Goal: Transaction & Acquisition: Purchase product/service

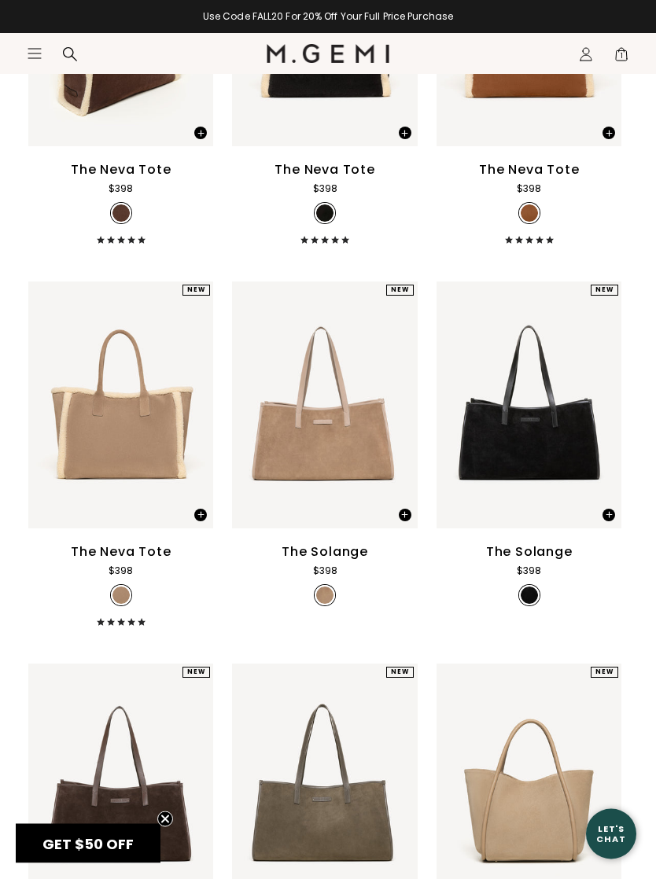
scroll to position [374, 0]
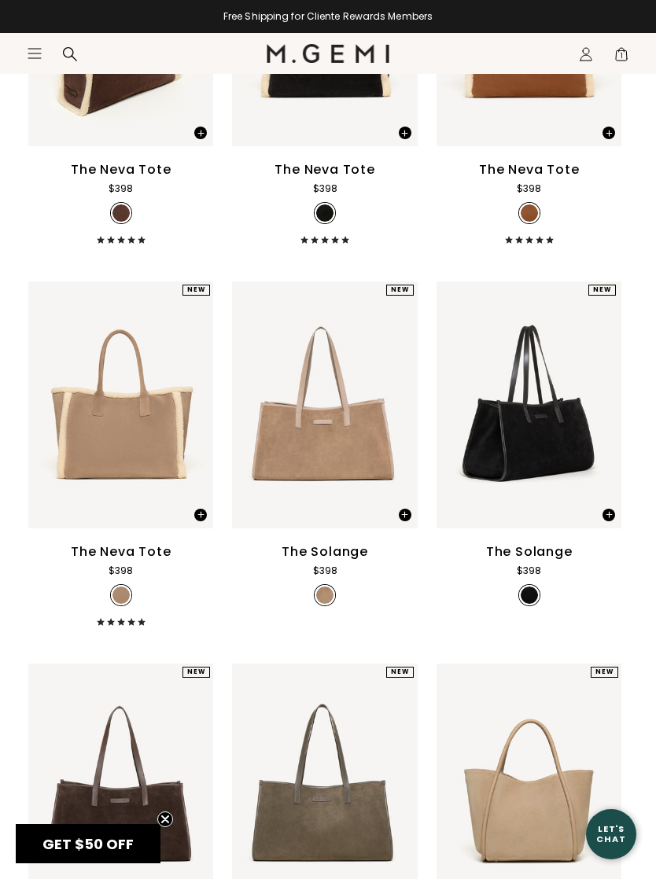
click at [605, 412] on img at bounding box center [601, 405] width 14 height 14
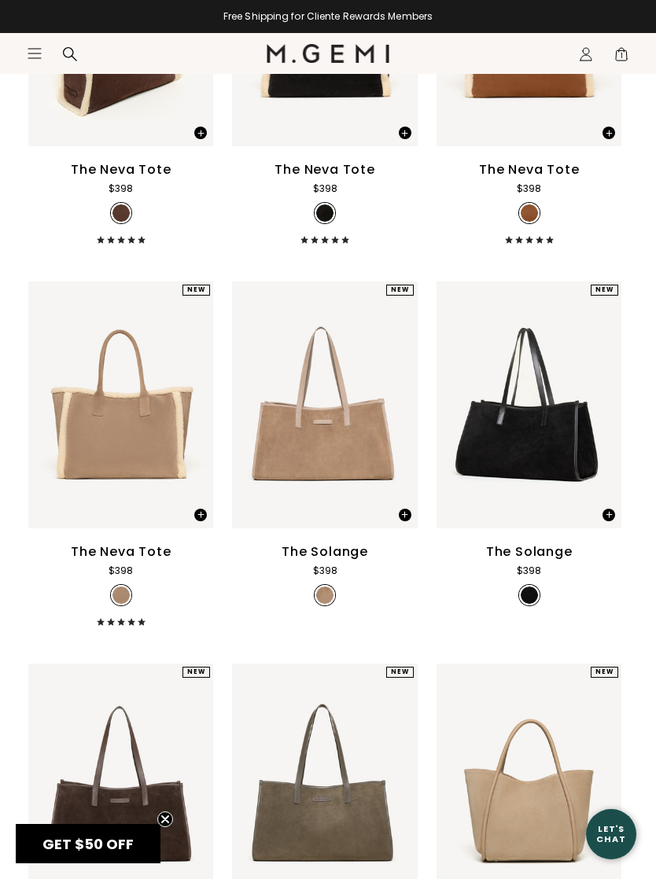
click at [605, 412] on img at bounding box center [601, 405] width 14 height 14
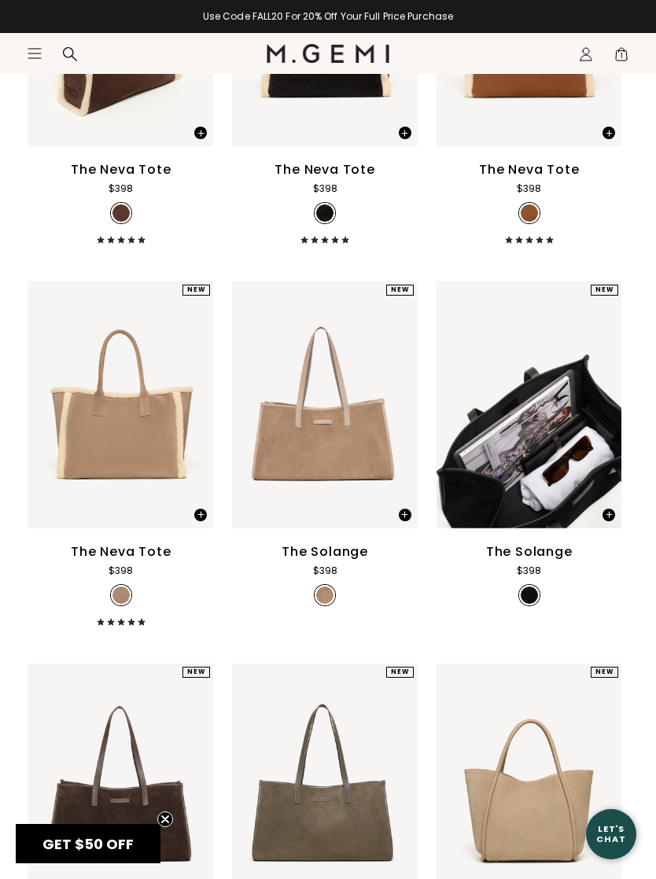
click at [612, 412] on div at bounding box center [600, 404] width 25 height 25
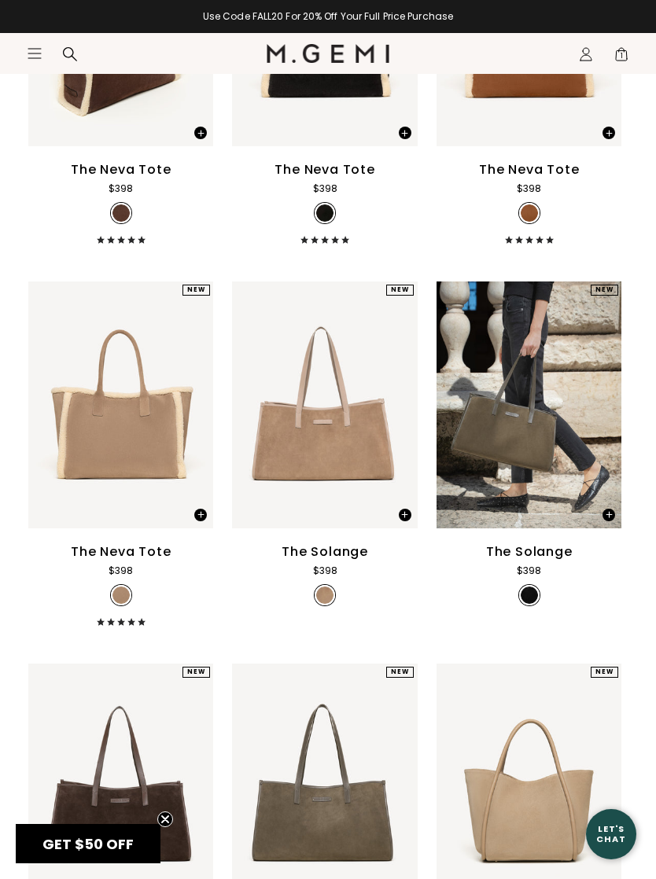
click at [616, 414] on div at bounding box center [528, 404] width 185 height 25
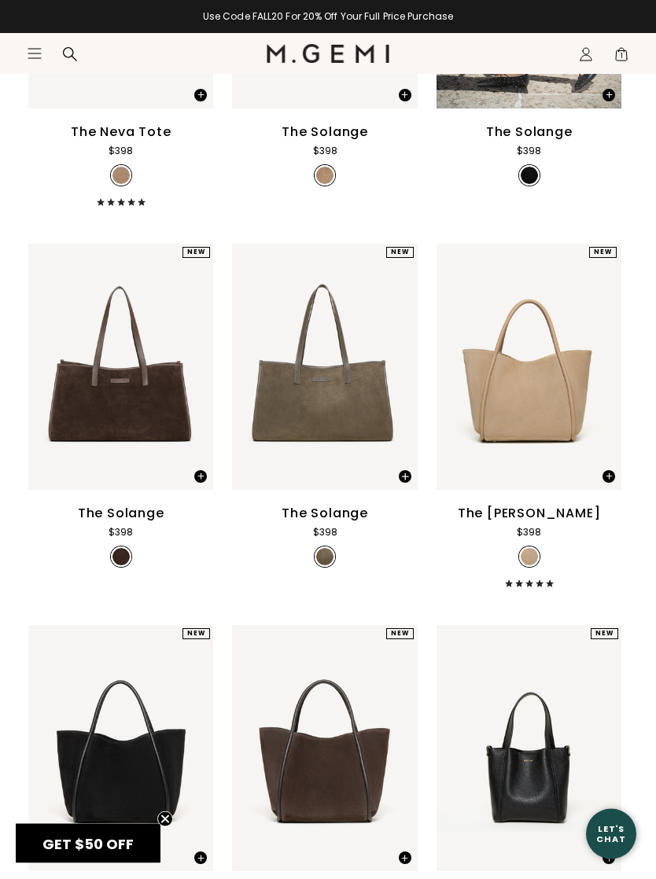
scroll to position [814, 0]
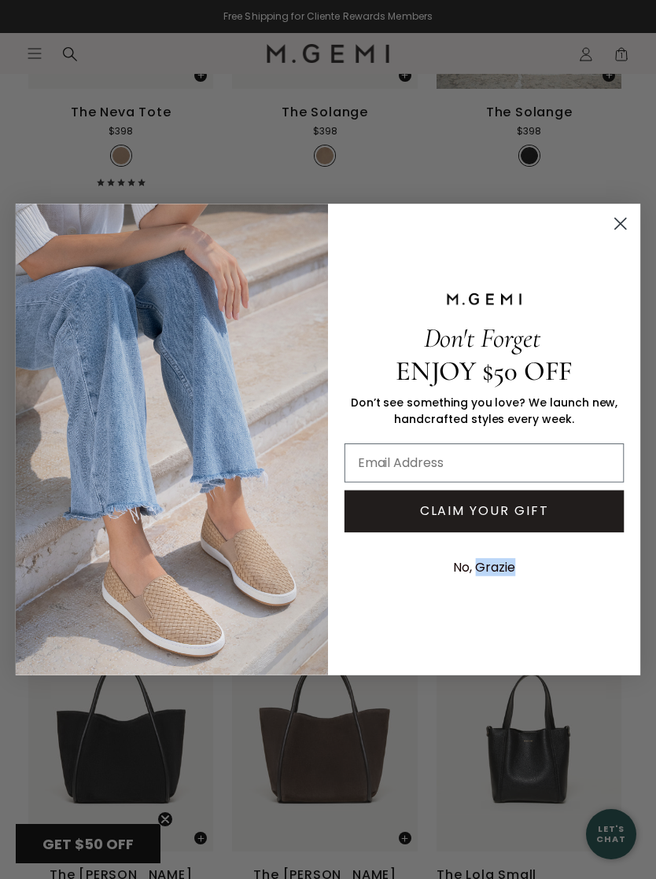
click at [614, 237] on circle "Close dialog" at bounding box center [620, 224] width 26 height 26
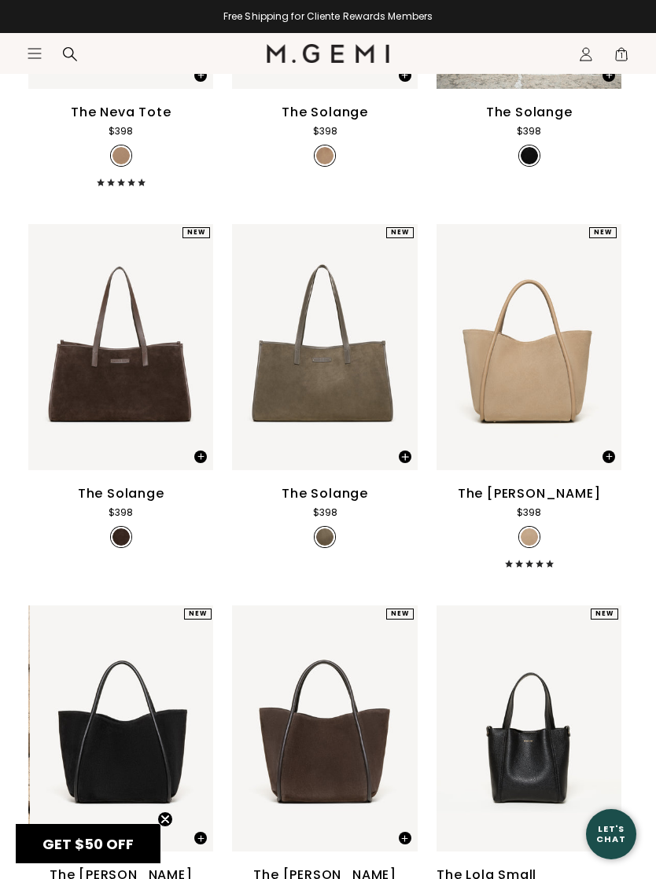
click at [187, 736] on img at bounding box center [193, 729] width 14 height 14
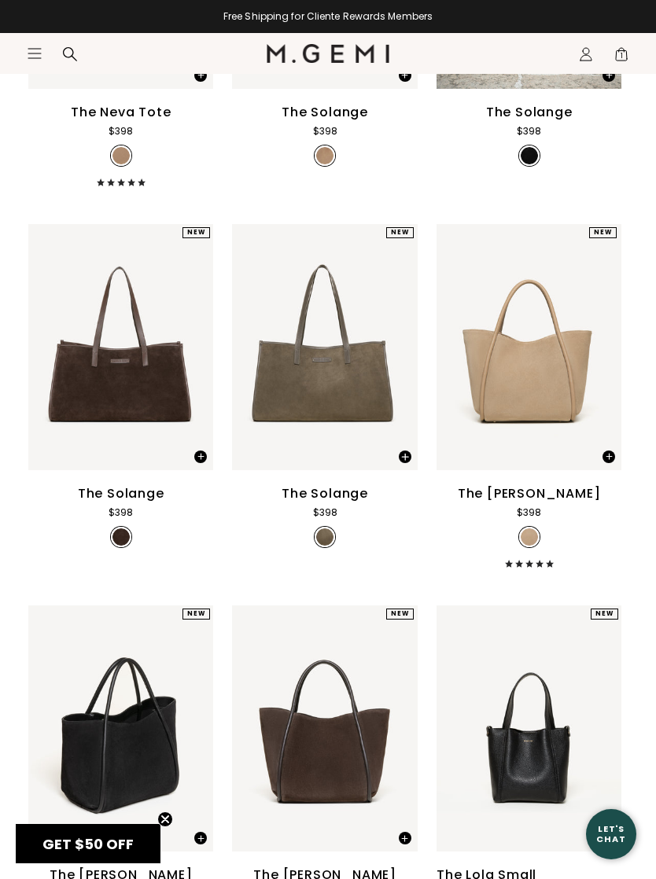
click at [188, 736] on img at bounding box center [193, 729] width 14 height 14
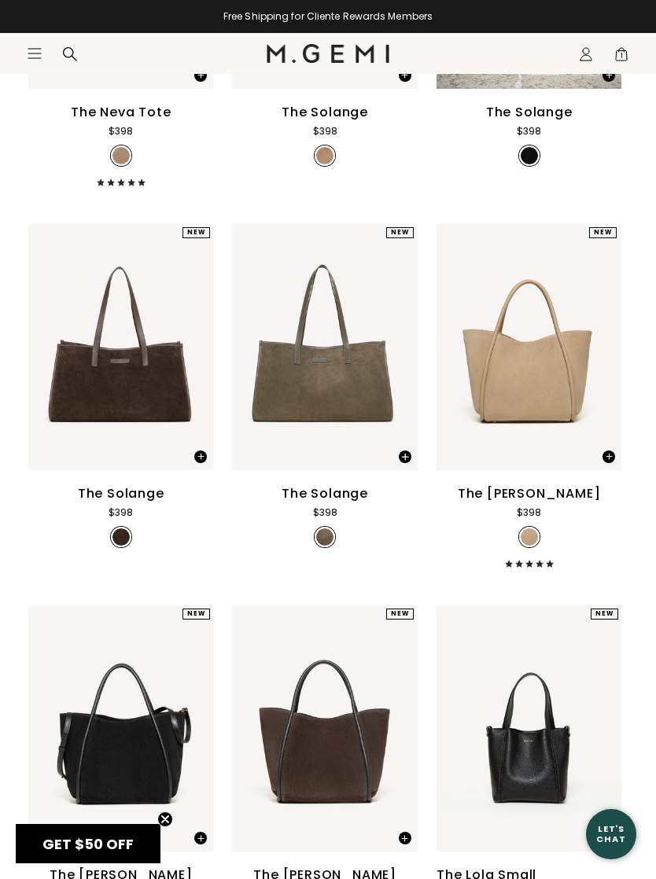
click at [187, 736] on img at bounding box center [193, 729] width 14 height 14
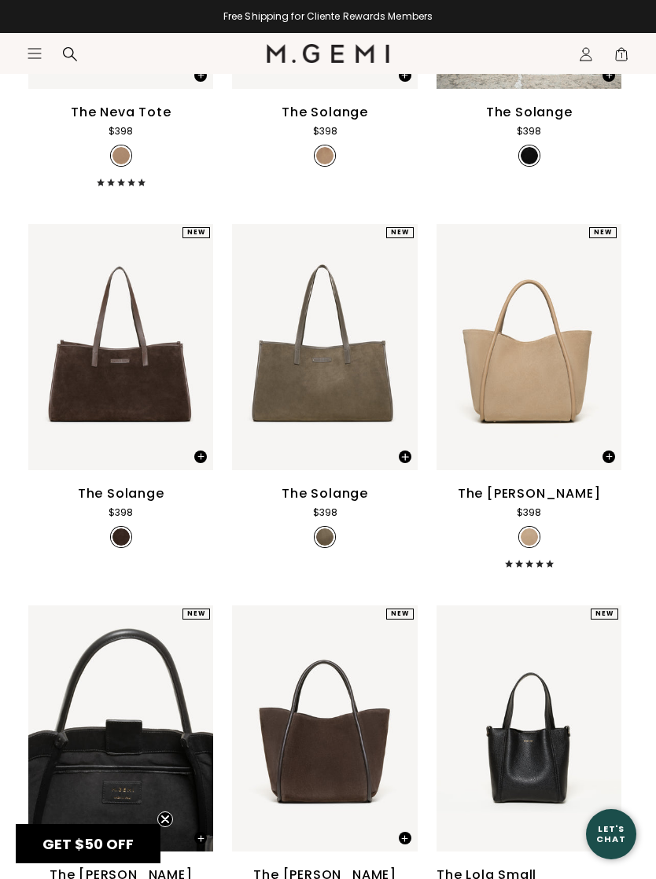
click at [188, 736] on img at bounding box center [193, 729] width 14 height 14
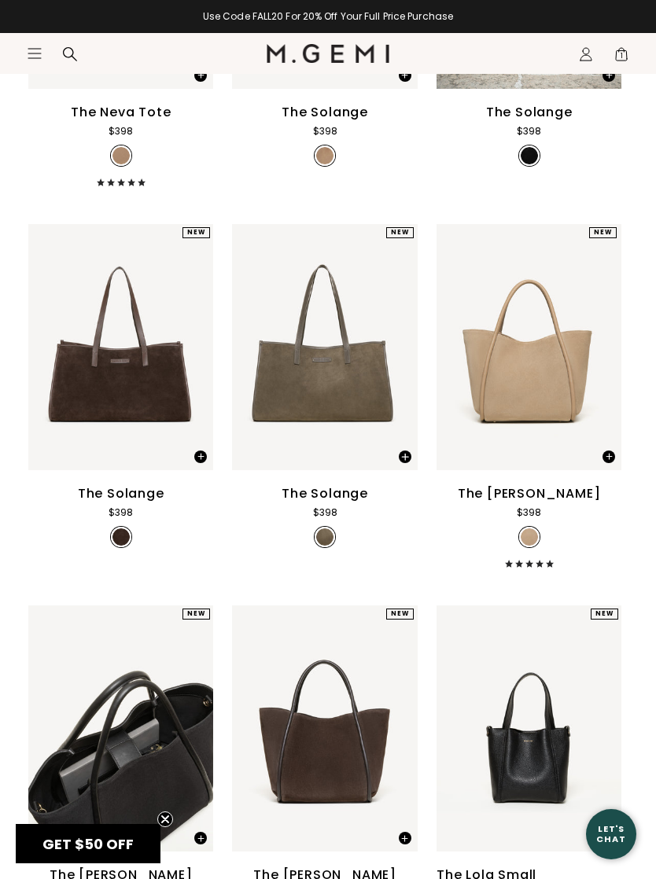
click at [192, 736] on img at bounding box center [193, 729] width 14 height 14
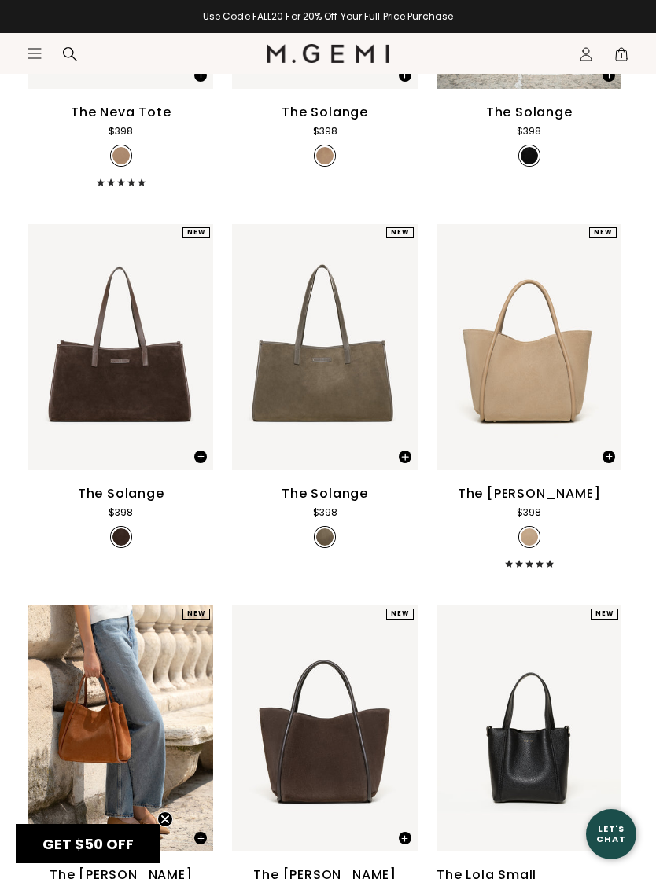
click at [196, 736] on img at bounding box center [193, 729] width 14 height 14
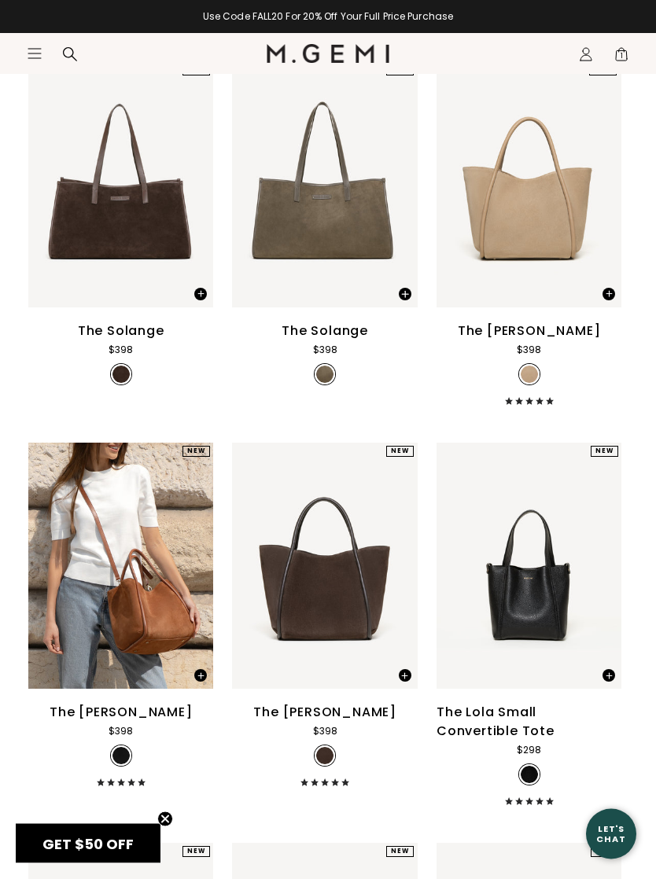
scroll to position [976, 0]
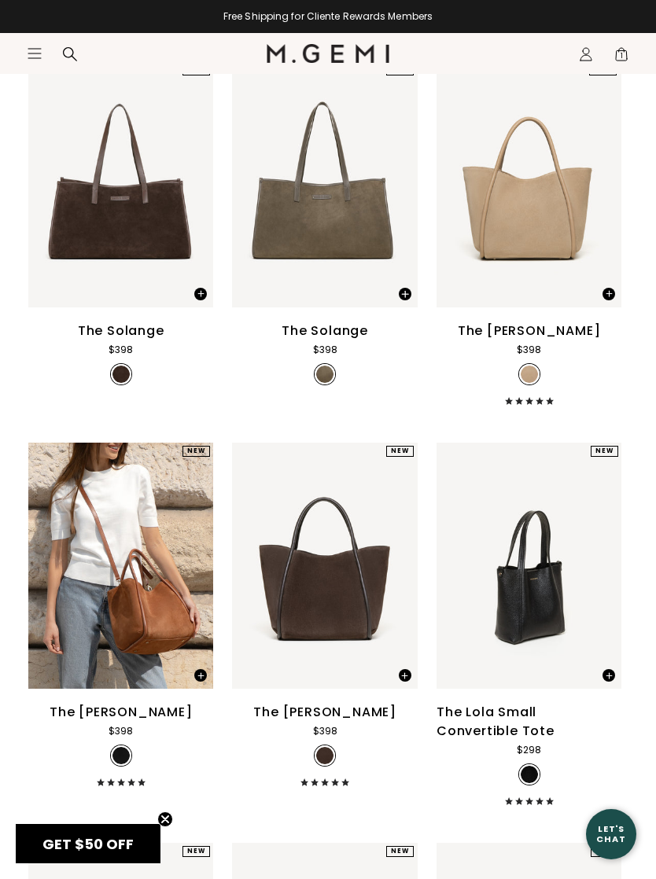
click at [611, 575] on div at bounding box center [600, 565] width 25 height 25
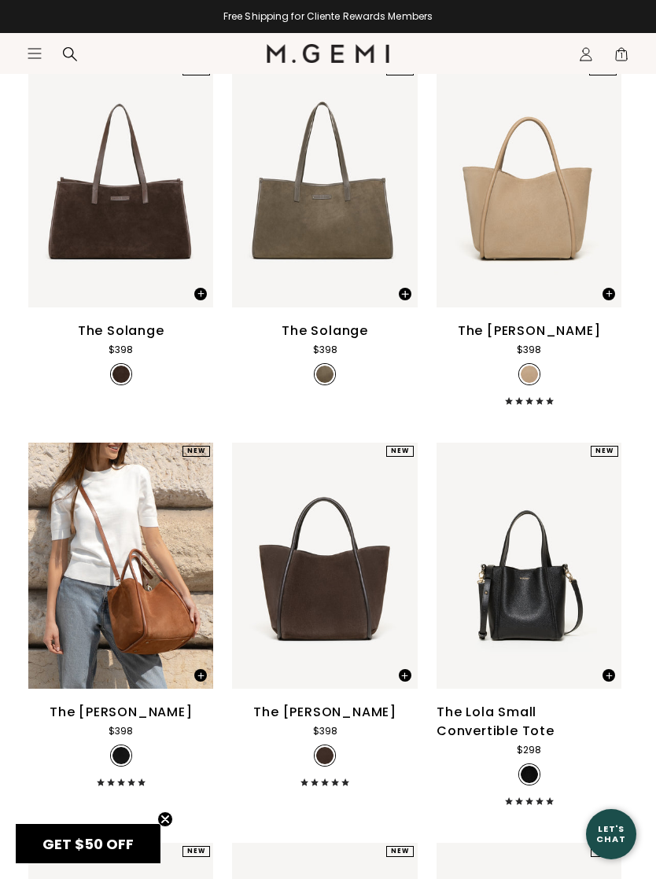
click at [603, 573] on img at bounding box center [601, 566] width 14 height 14
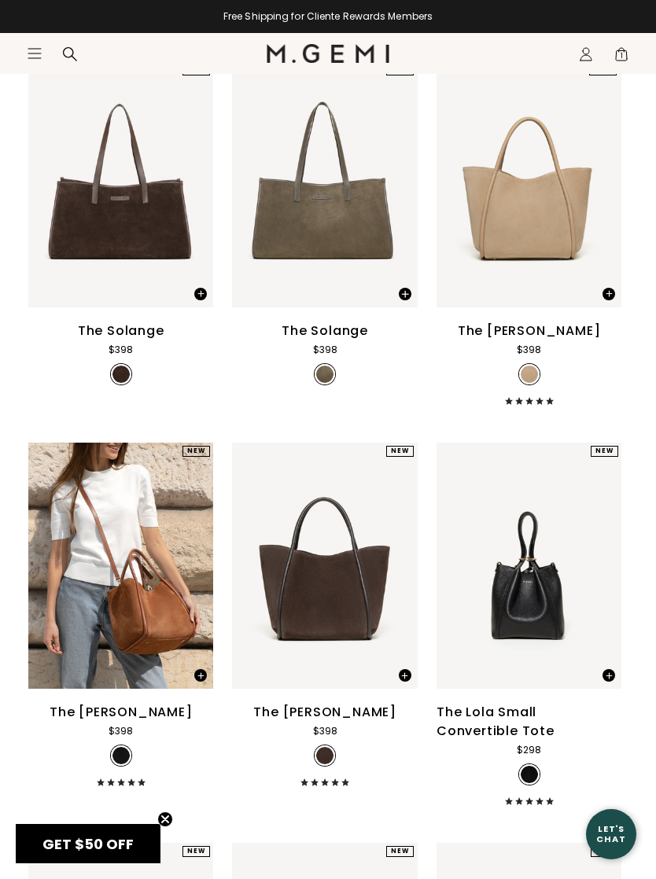
click at [608, 573] on img at bounding box center [601, 566] width 14 height 14
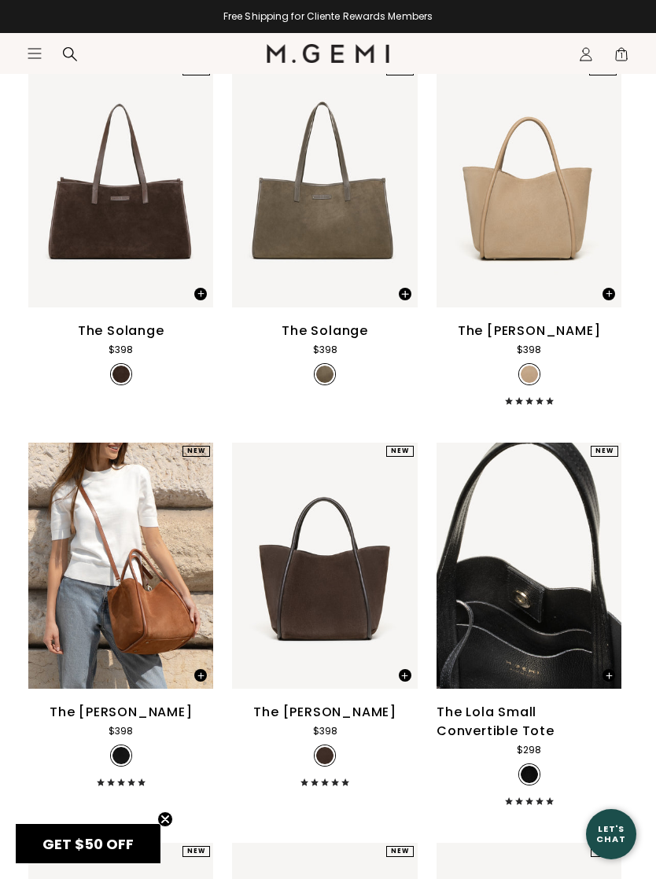
click at [608, 573] on img at bounding box center [601, 566] width 14 height 14
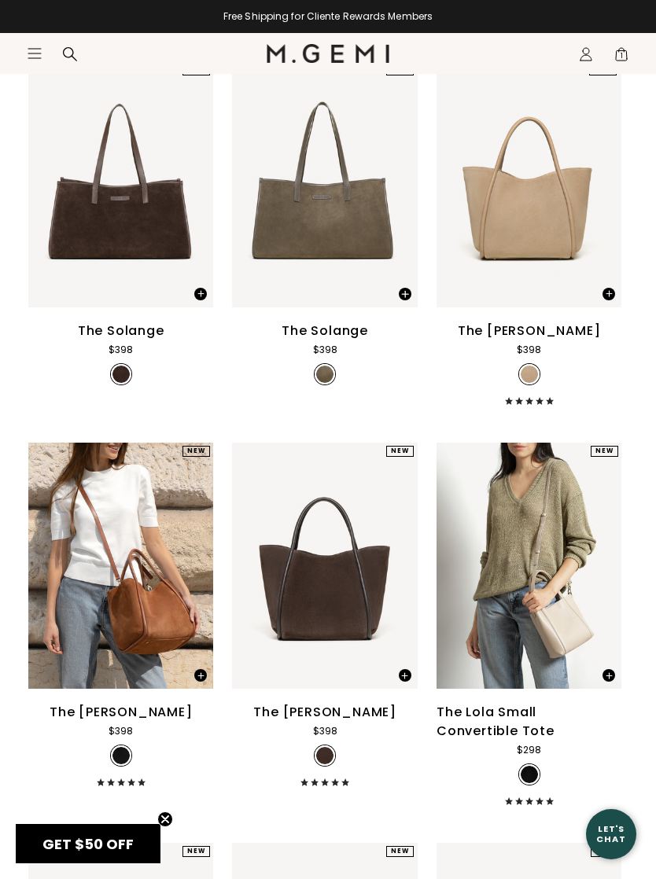
click at [608, 573] on img at bounding box center [601, 566] width 14 height 14
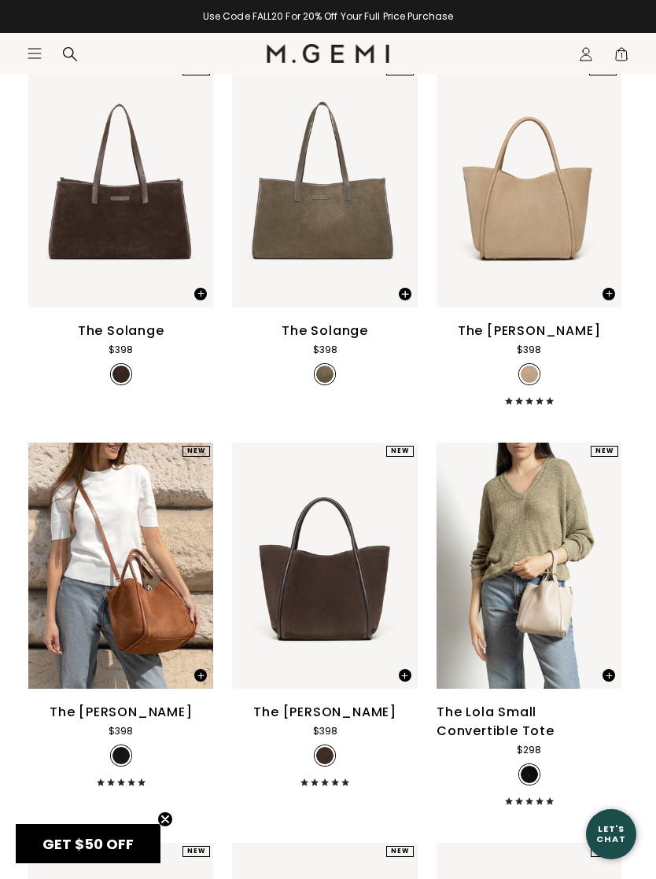
click at [608, 573] on img at bounding box center [601, 566] width 14 height 14
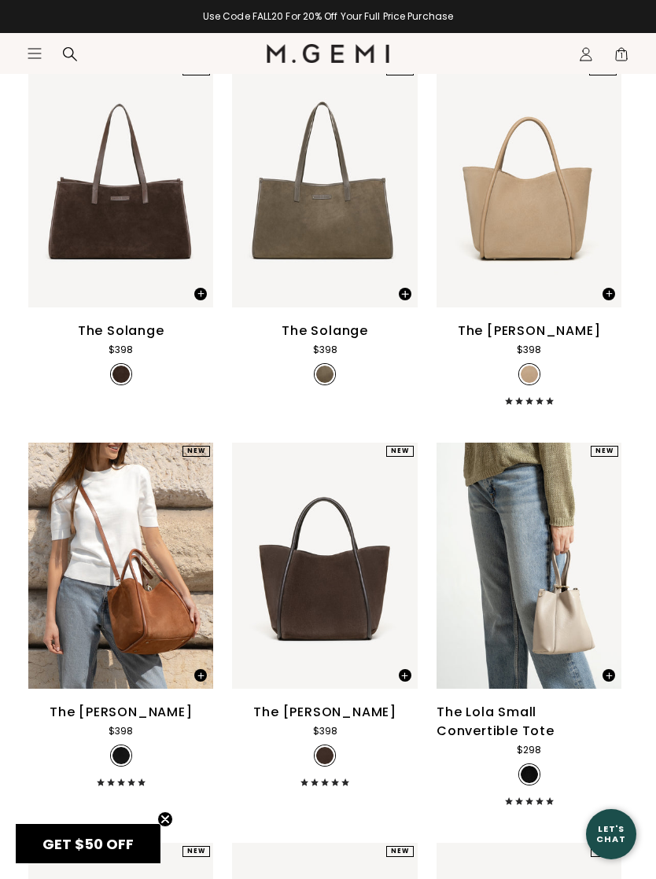
click at [601, 573] on img at bounding box center [601, 566] width 14 height 14
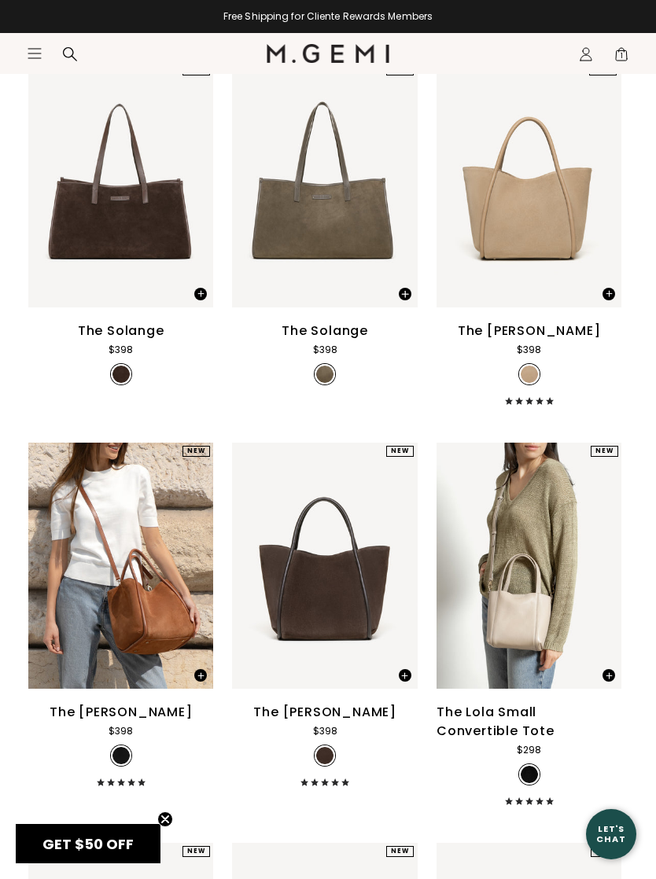
click at [601, 573] on img at bounding box center [601, 566] width 14 height 14
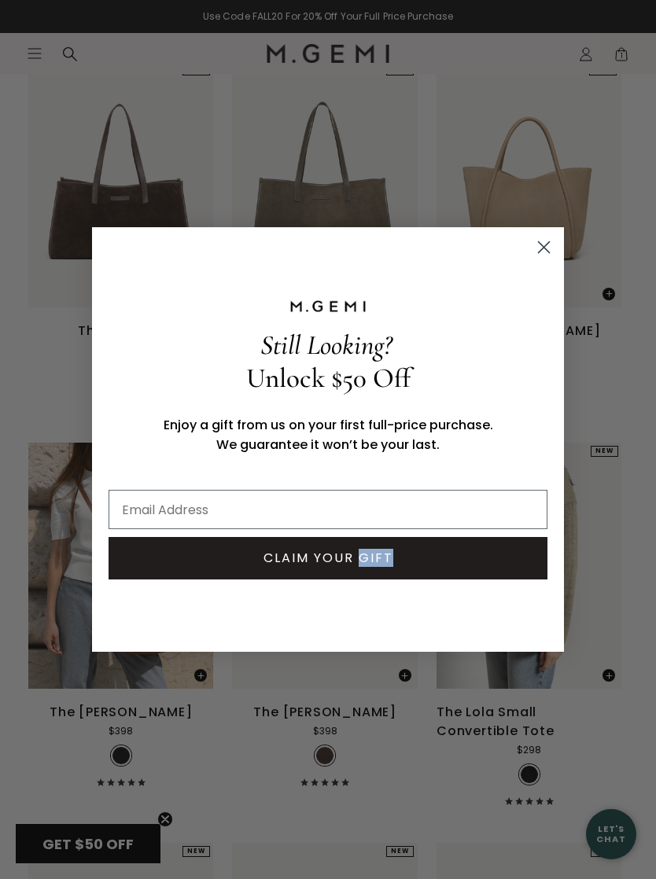
click at [544, 253] on icon "Close dialog" at bounding box center [543, 247] width 11 height 11
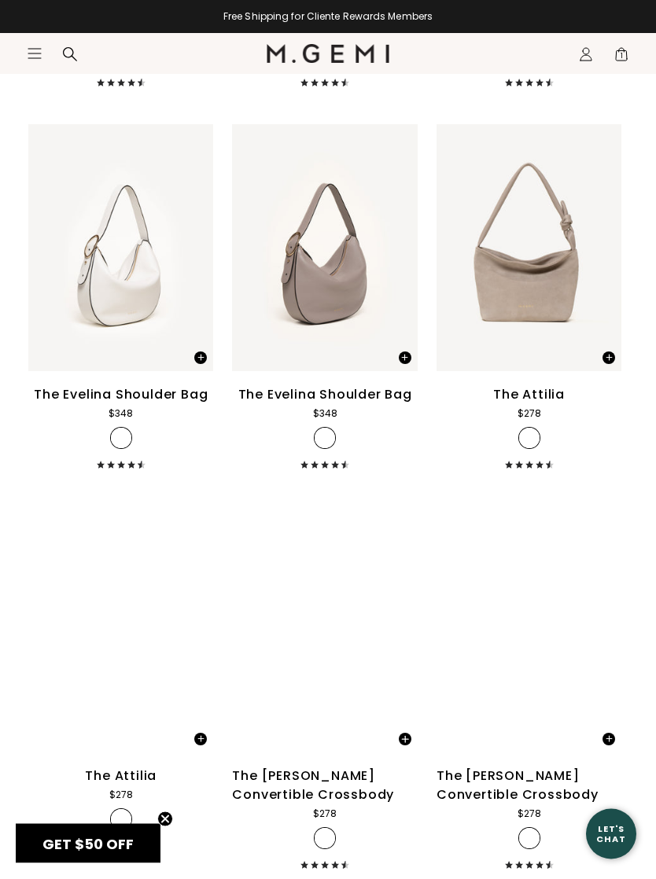
scroll to position [2858, 0]
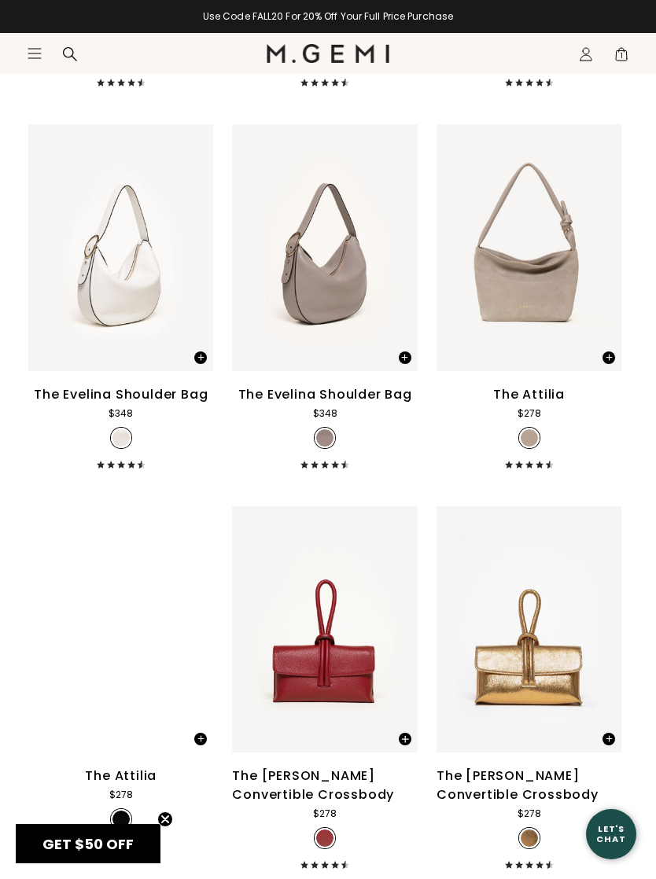
click at [193, 636] on img at bounding box center [193, 629] width 14 height 14
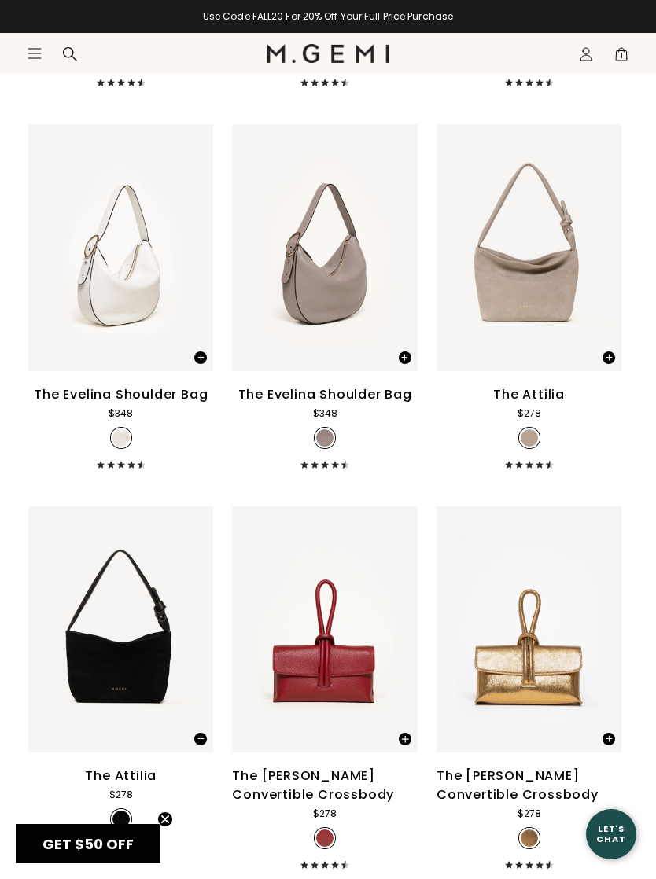
click at [188, 636] on img at bounding box center [193, 629] width 14 height 14
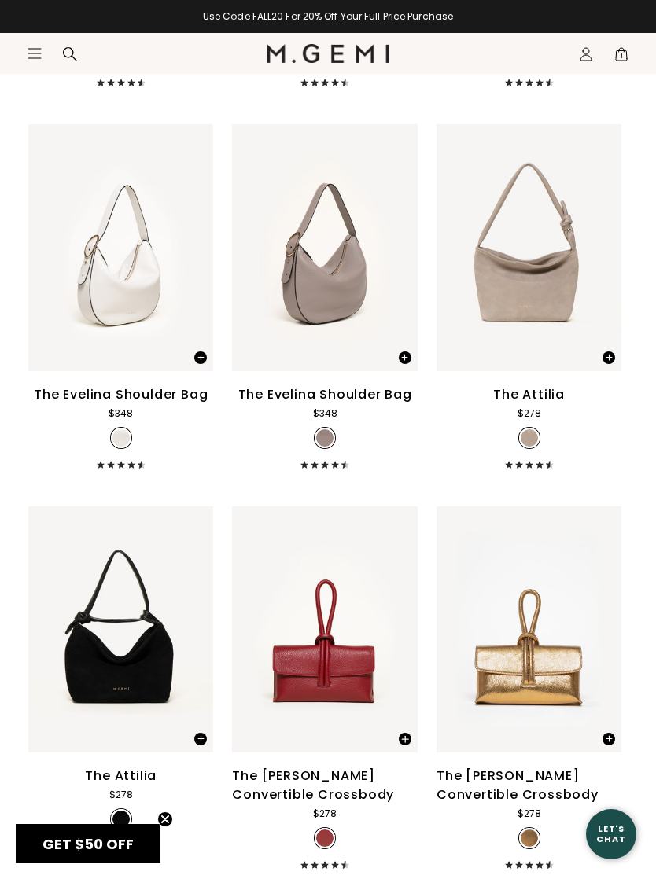
click at [198, 628] on img at bounding box center [120, 629] width 185 height 246
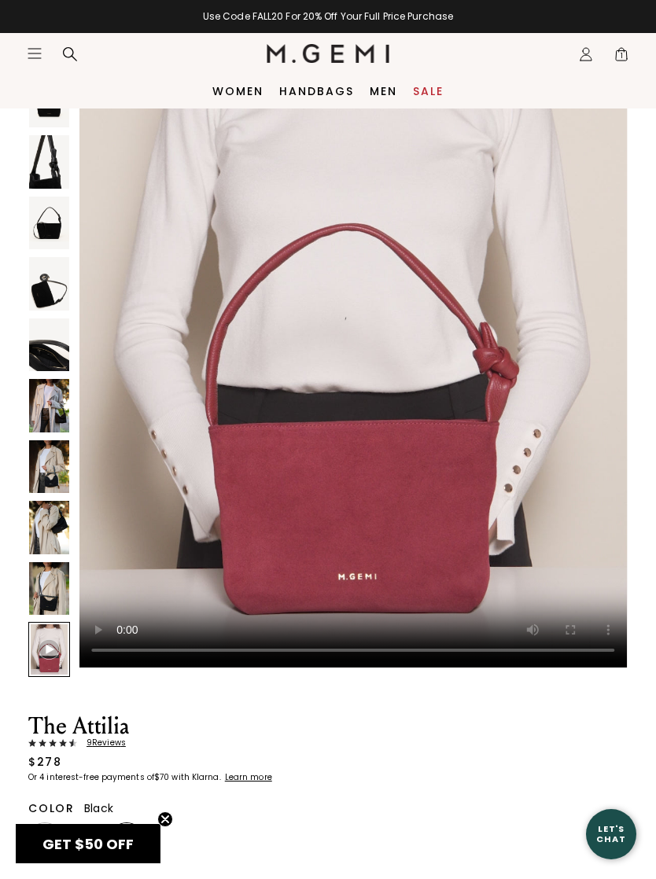
scroll to position [202, 0]
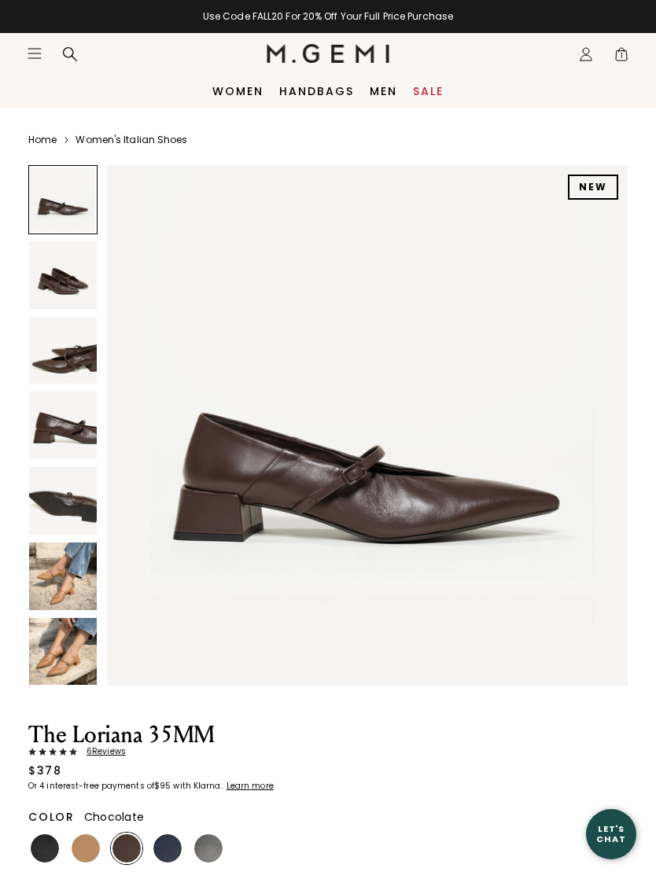
click at [300, 97] on link "Handbags" at bounding box center [316, 91] width 75 height 13
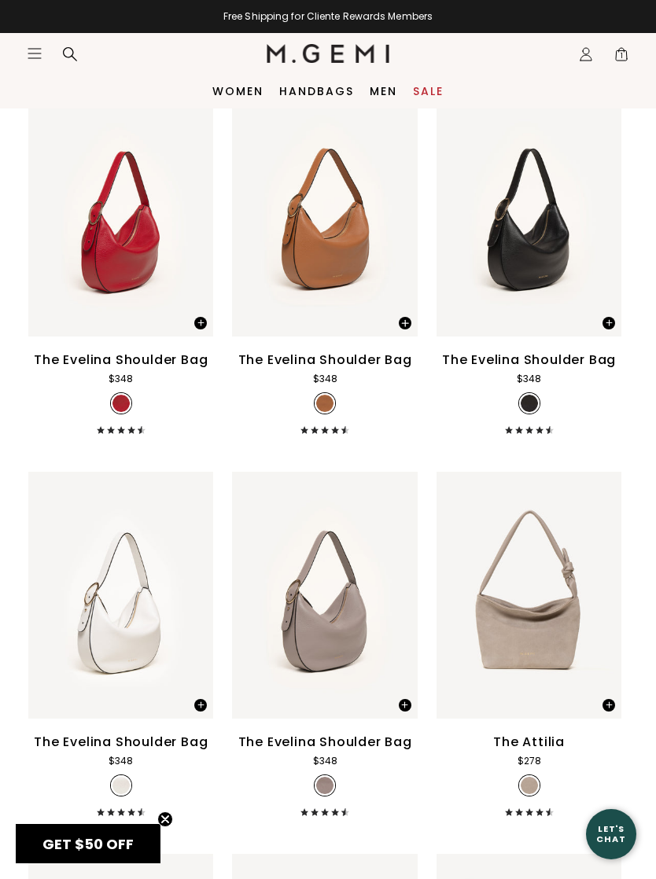
scroll to position [2506, 0]
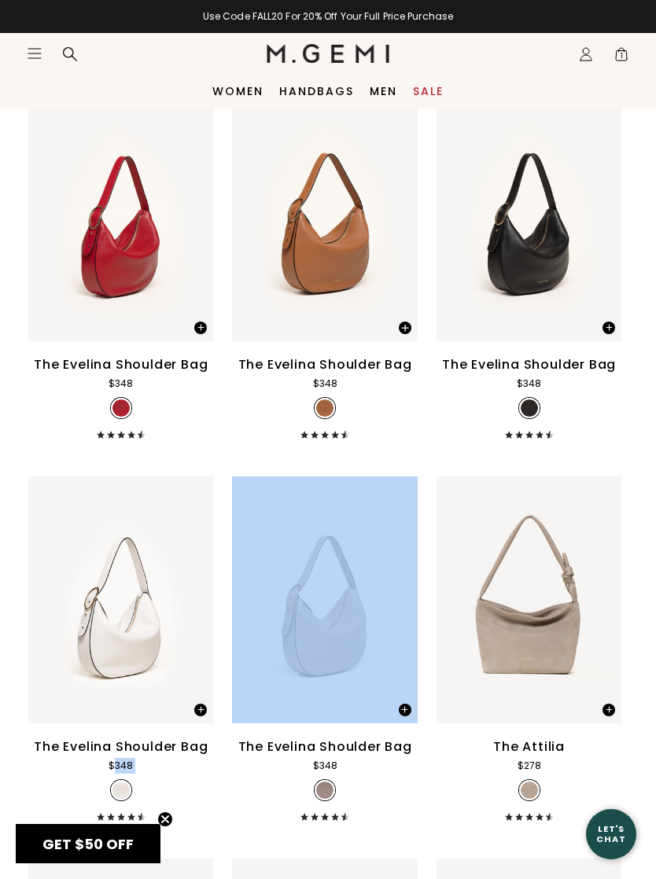
click at [607, 439] on div "The Evelina Shoulder Bag $348 + 1" at bounding box center [528, 396] width 185 height 83
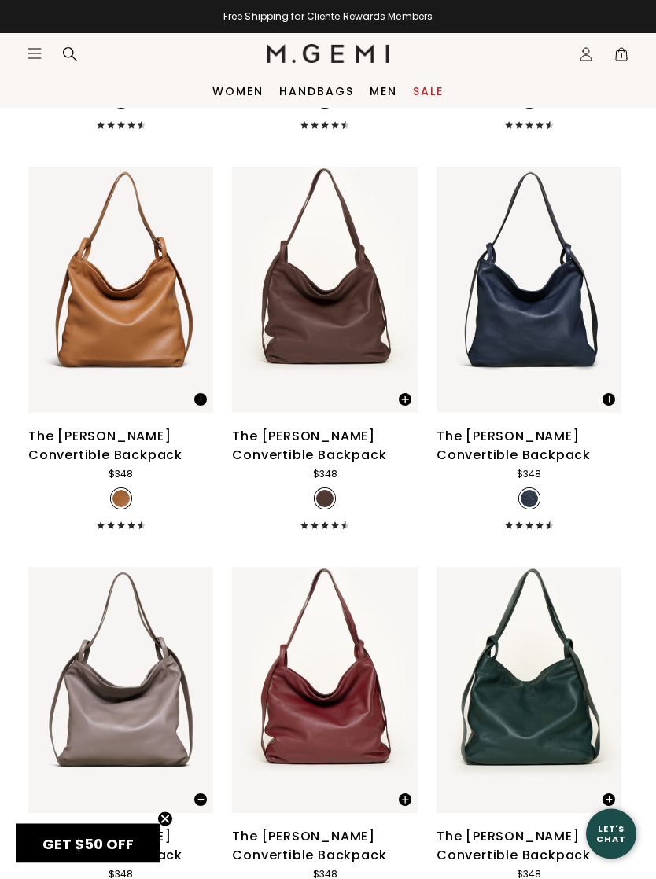
scroll to position [4399, 0]
click at [242, 85] on link "Women" at bounding box center [237, 91] width 51 height 13
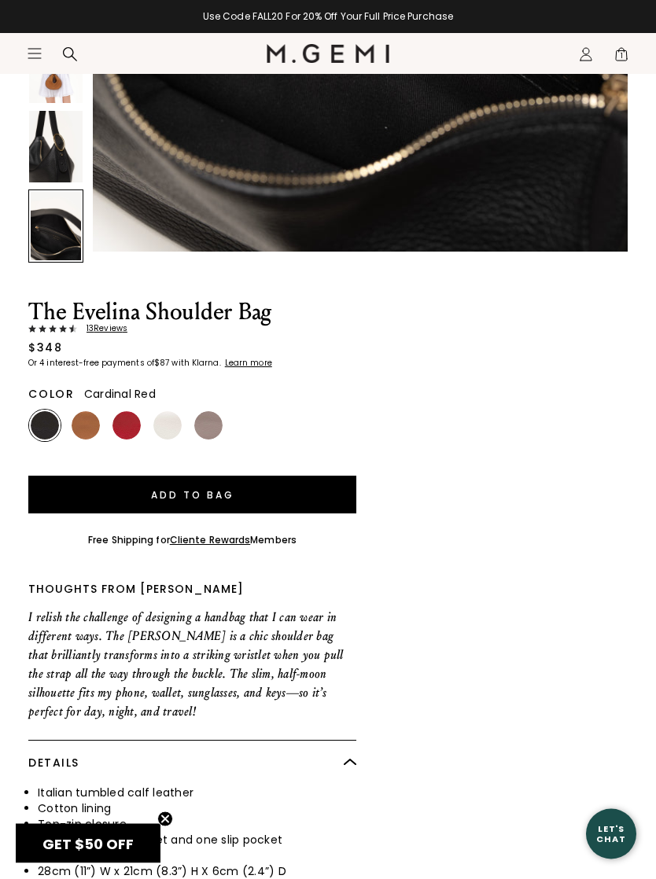
scroll to position [610, 0]
click at [125, 426] on img at bounding box center [126, 425] width 28 height 28
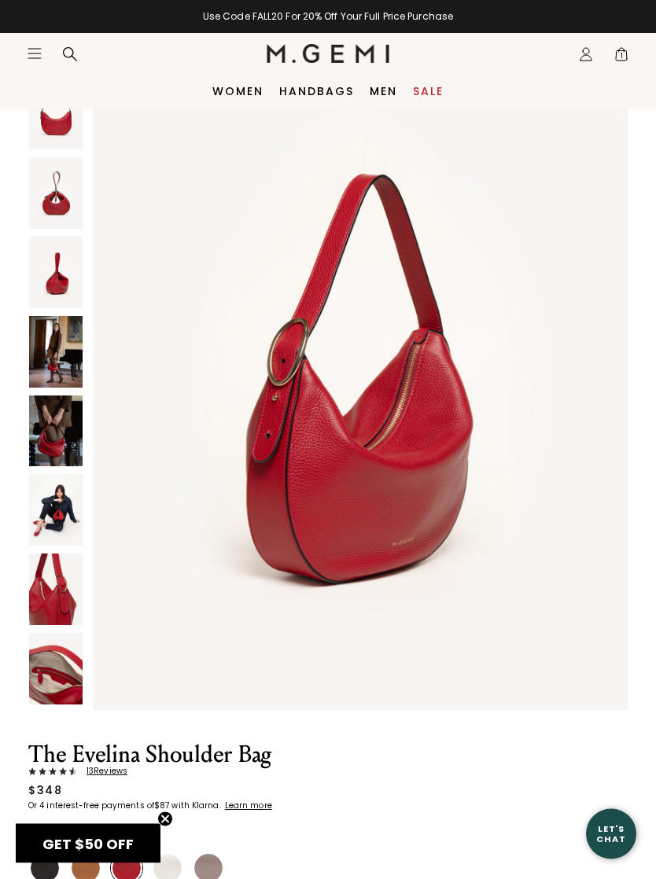
click at [61, 347] on img at bounding box center [55, 353] width 53 height 72
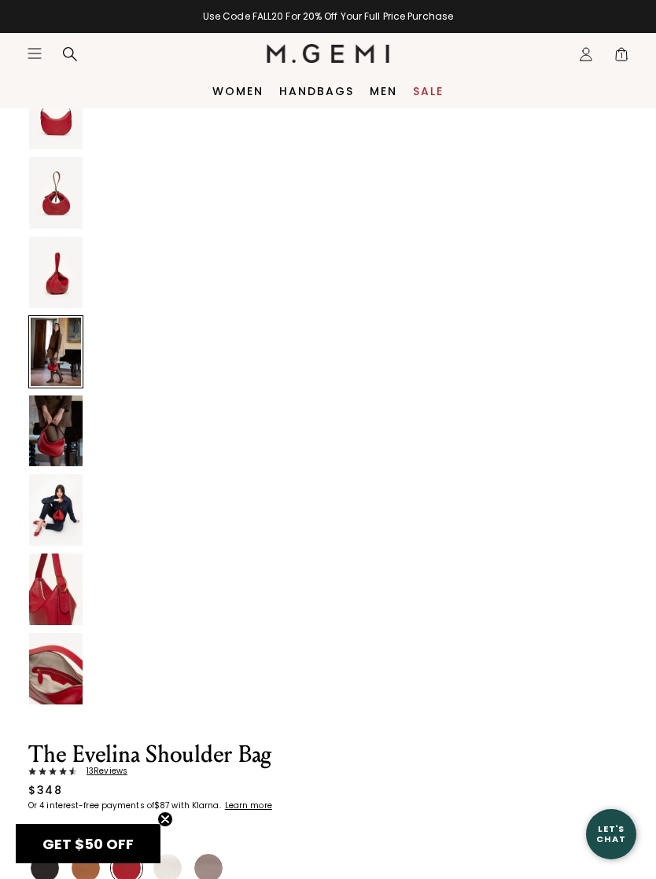
scroll to position [2913, 0]
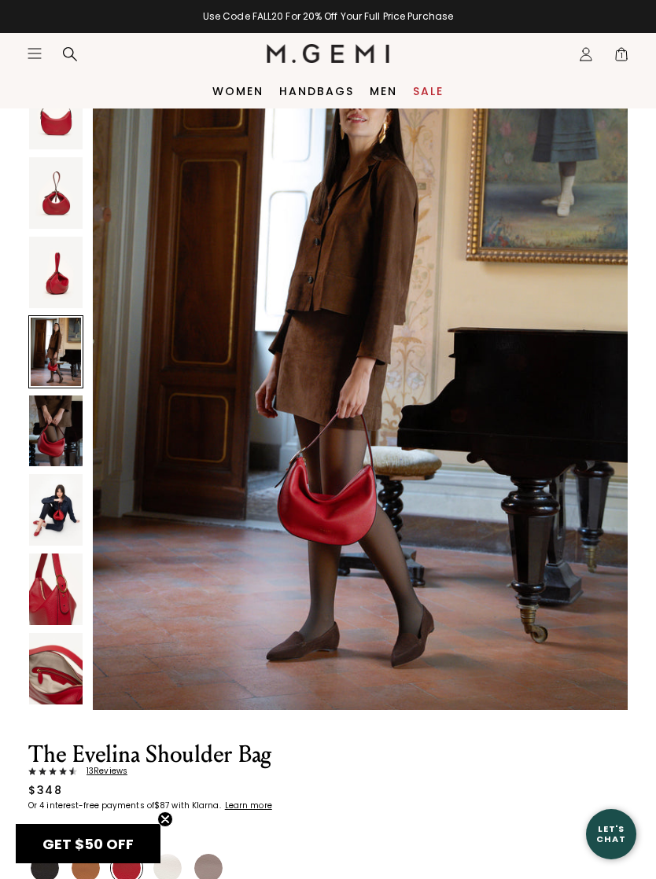
click at [62, 424] on img at bounding box center [55, 431] width 53 height 72
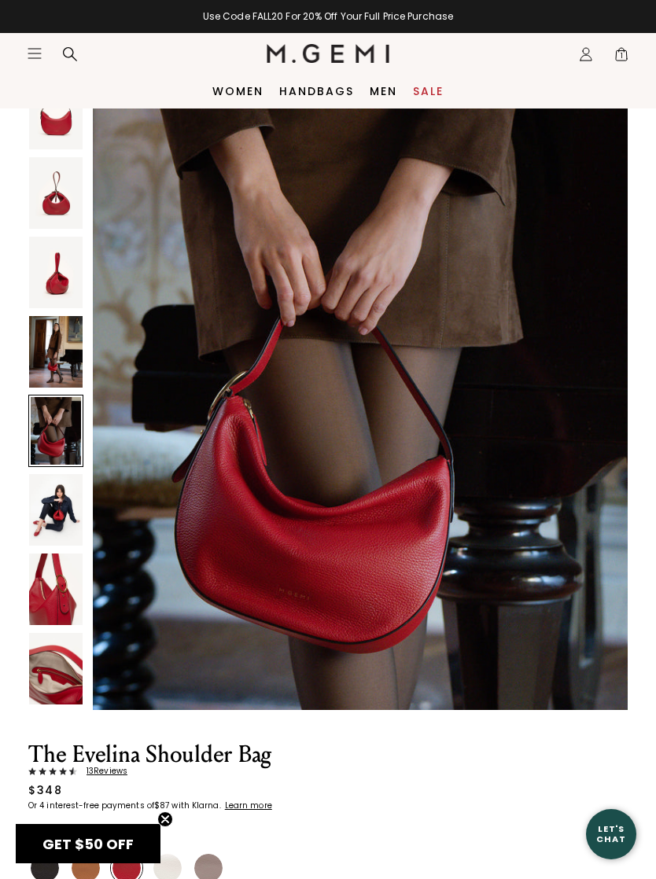
scroll to position [3641, 0]
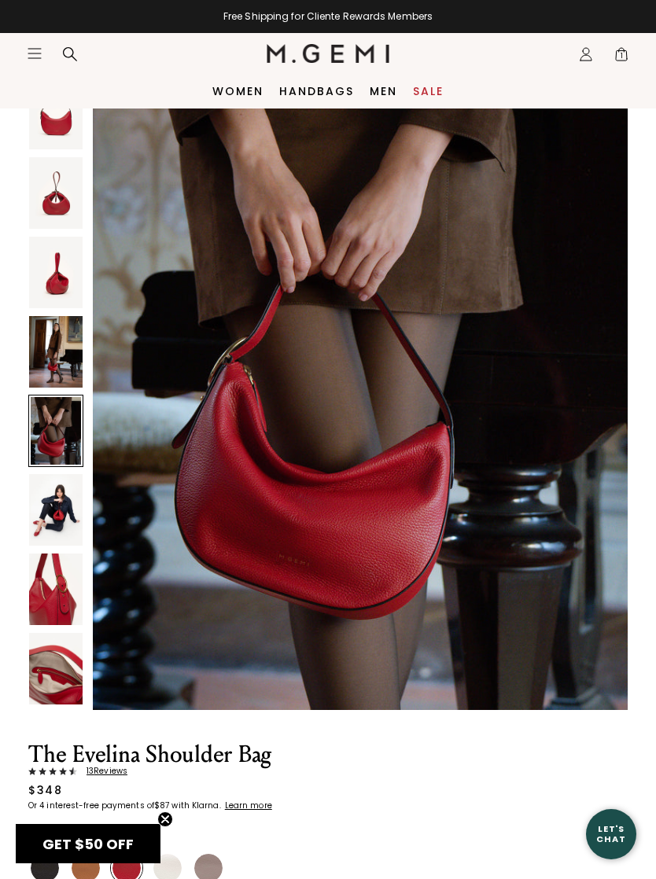
click at [61, 513] on img at bounding box center [55, 510] width 53 height 72
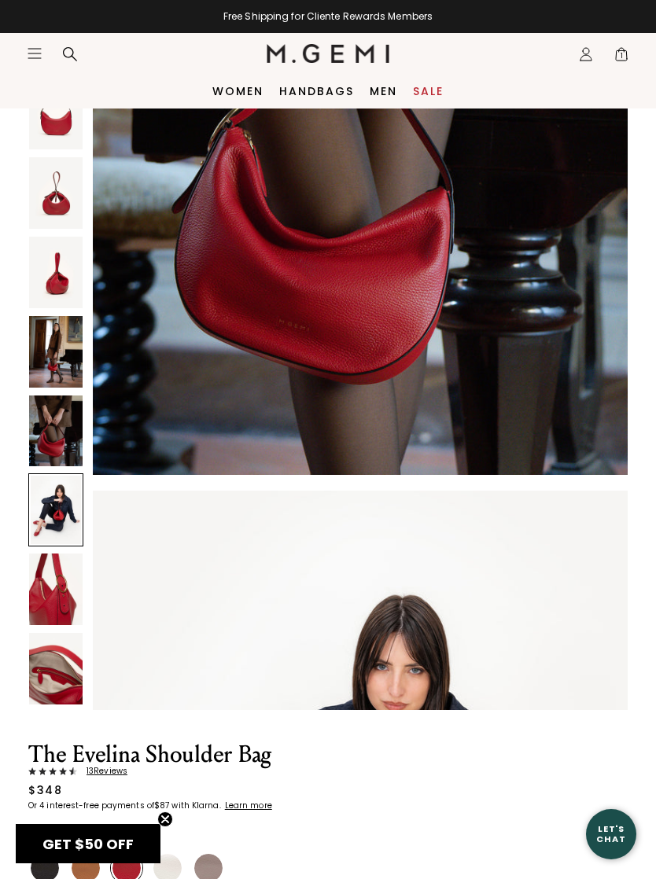
scroll to position [4369, 0]
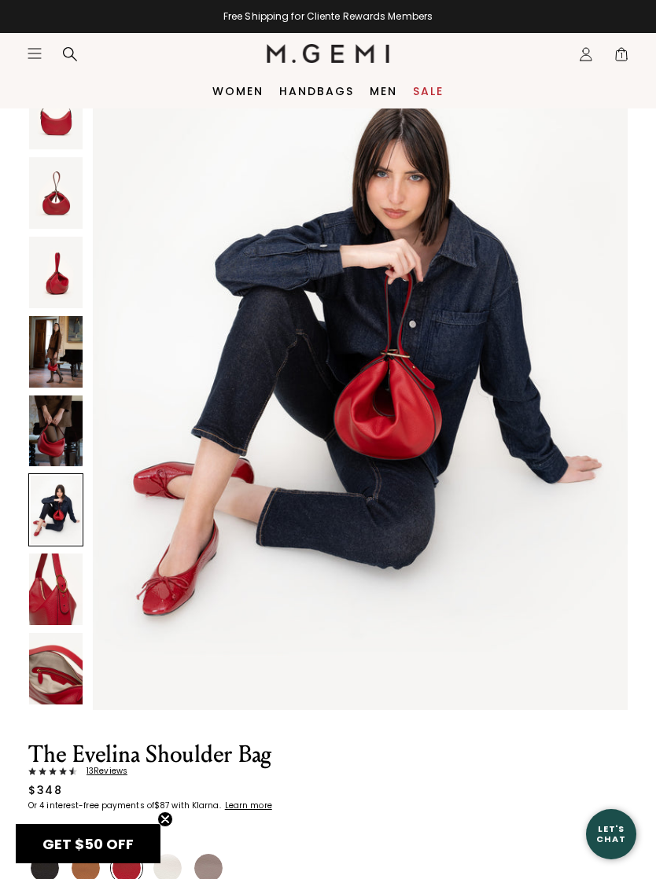
click at [60, 605] on img at bounding box center [55, 589] width 53 height 72
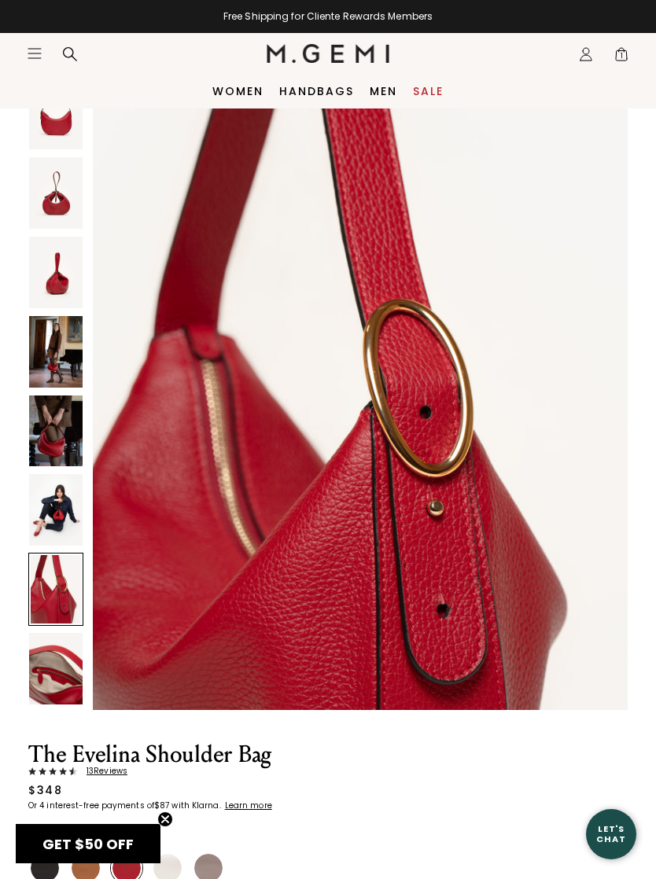
scroll to position [5098, 0]
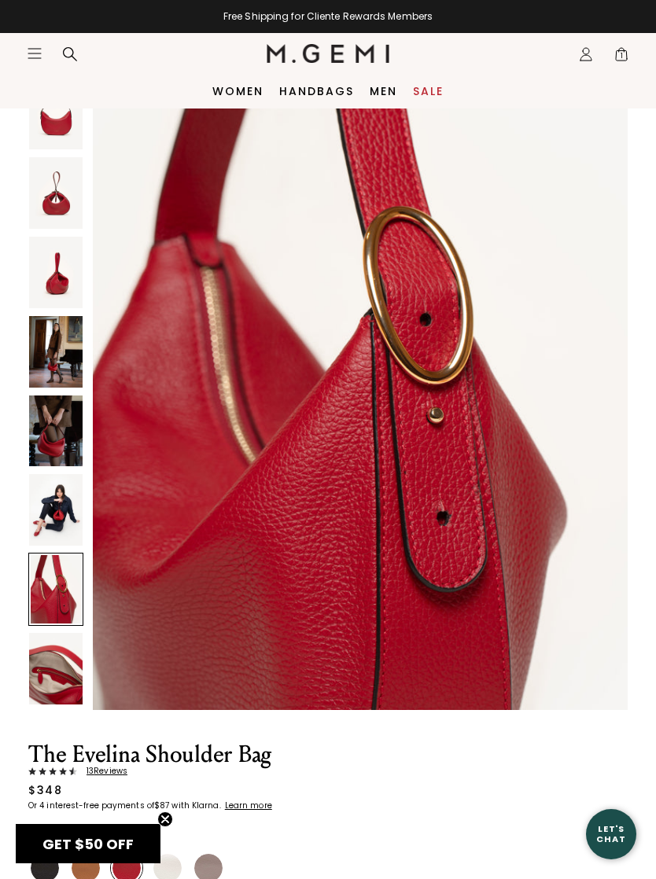
click at [63, 673] on img at bounding box center [55, 669] width 53 height 72
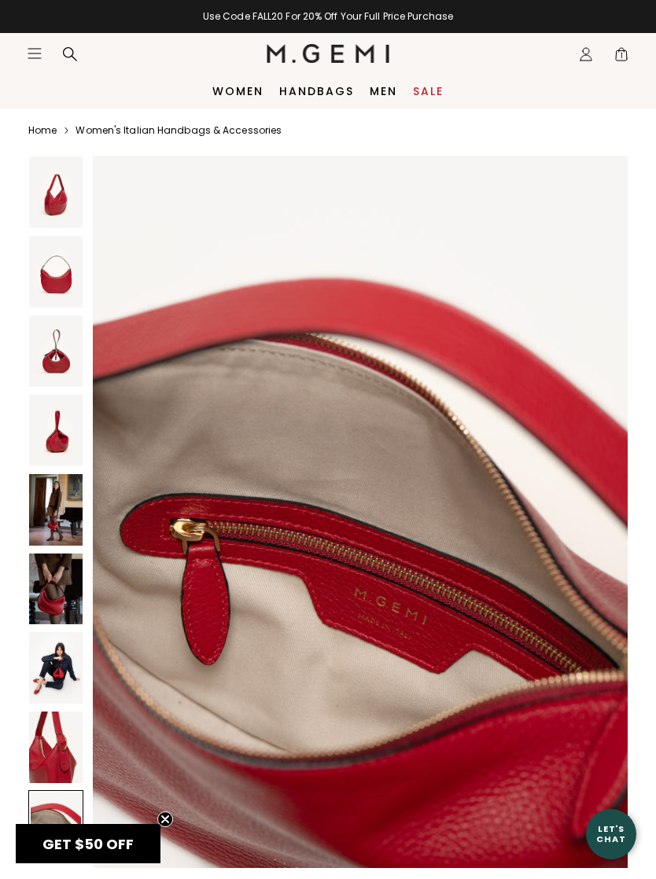
scroll to position [0, 0]
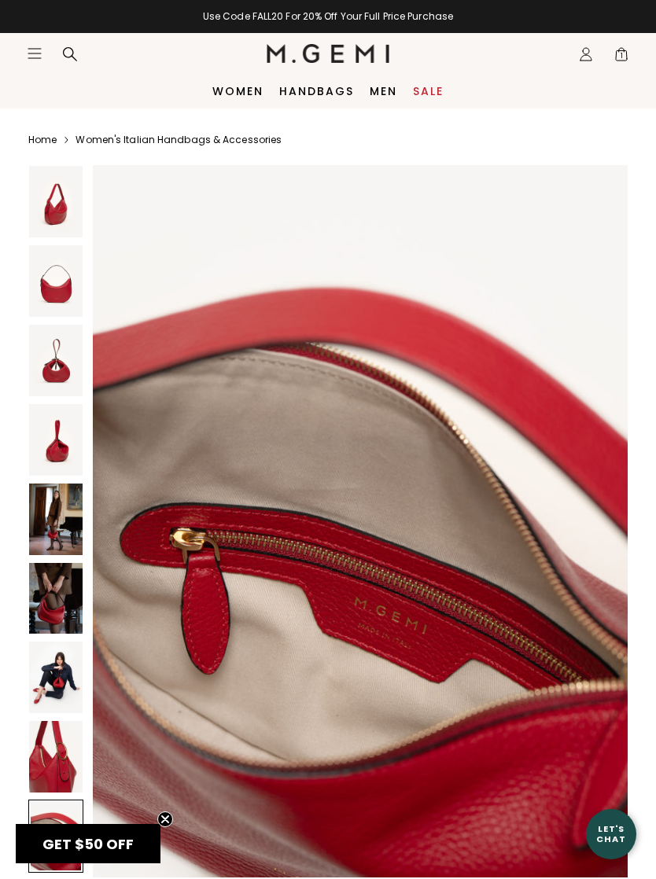
click at [60, 215] on img at bounding box center [55, 202] width 53 height 72
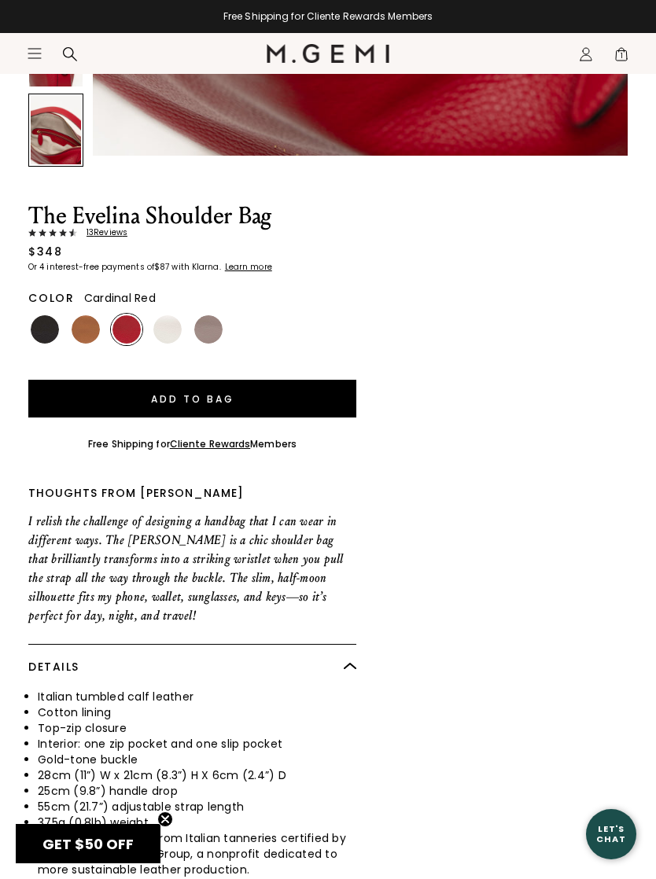
scroll to position [736, 0]
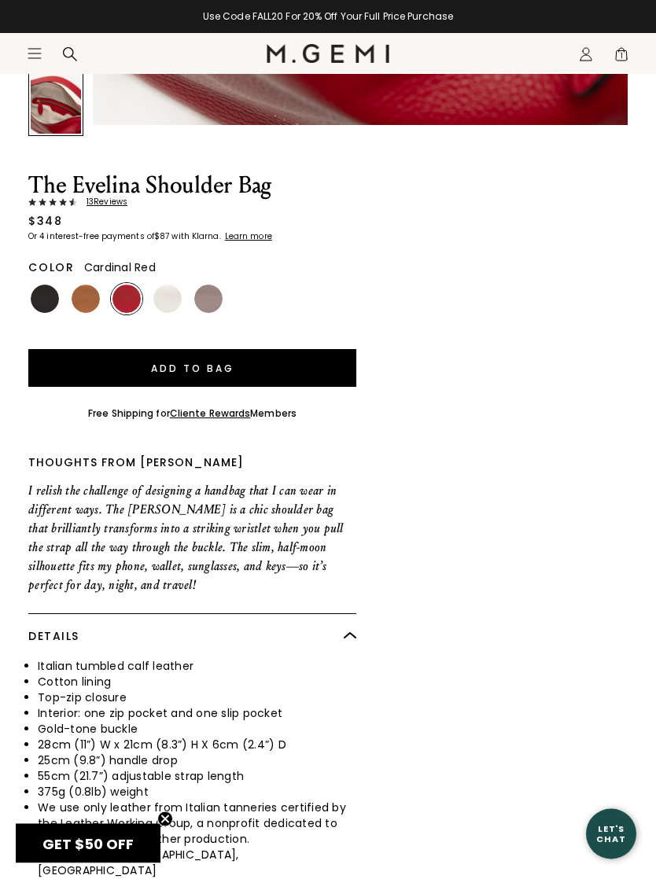
click at [253, 373] on button "Add to Bag" at bounding box center [192, 369] width 328 height 38
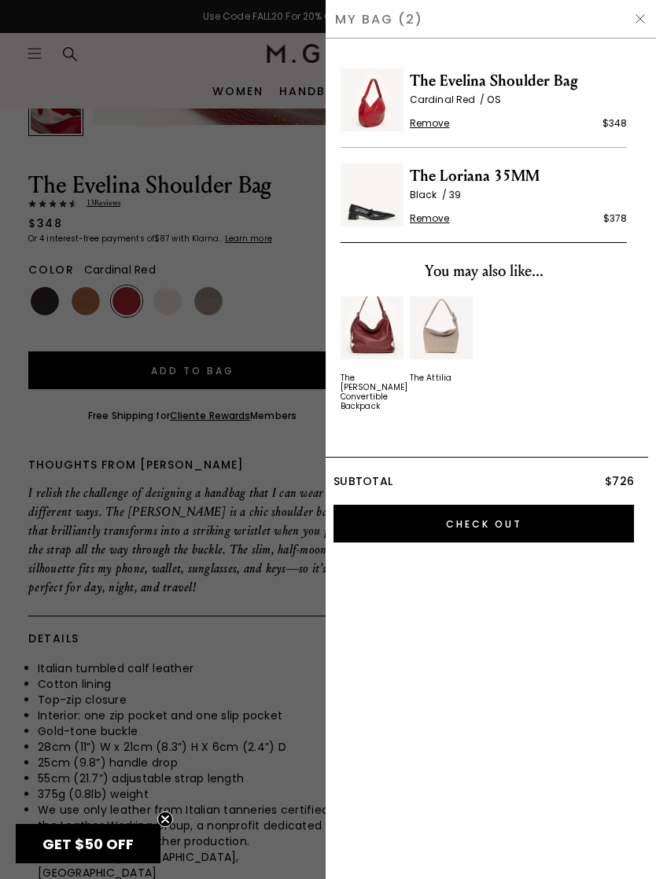
scroll to position [0, 0]
click at [247, 651] on div at bounding box center [328, 439] width 656 height 879
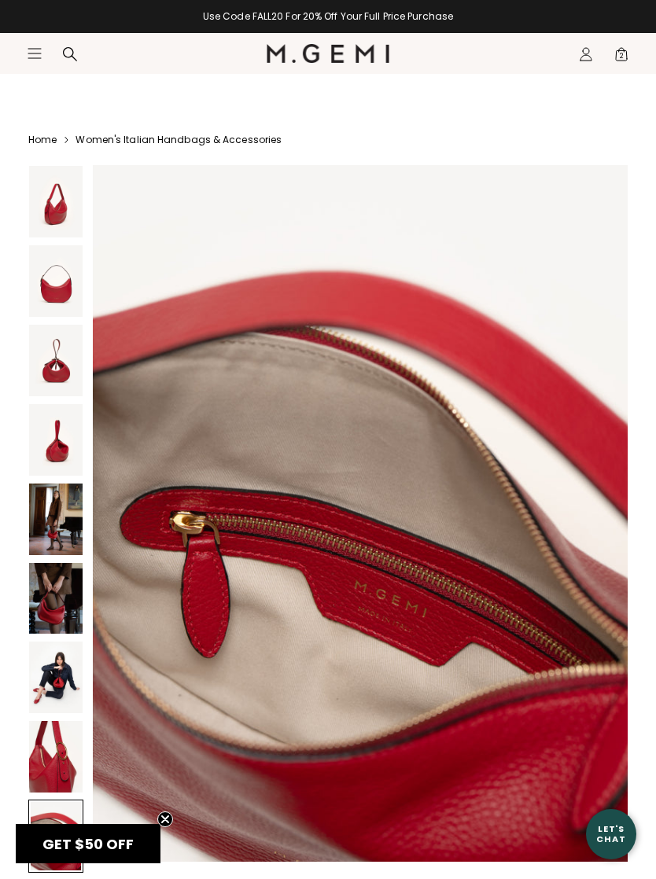
scroll to position [737, 0]
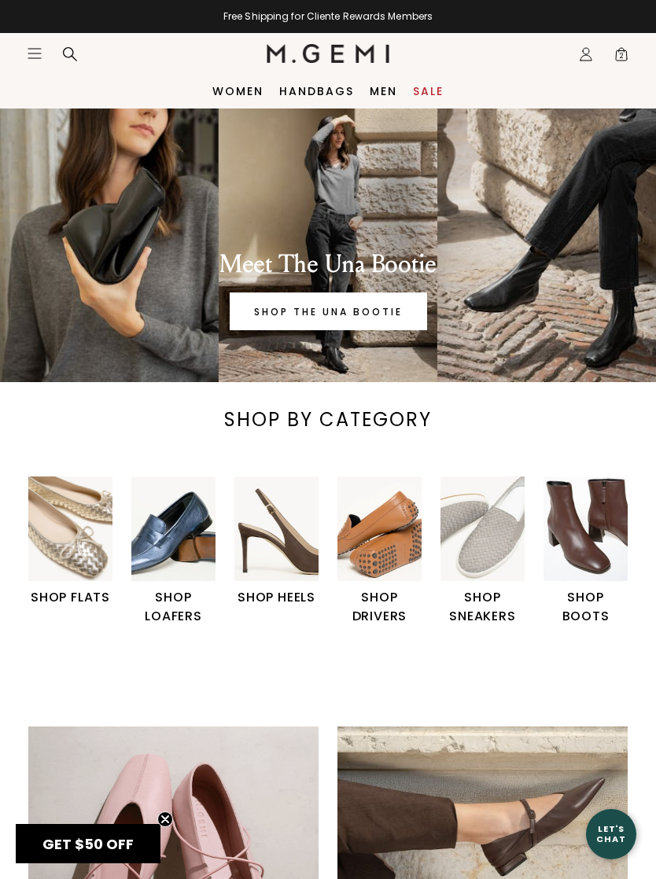
click at [85, 531] on img "1 / 6" at bounding box center [70, 528] width 84 height 105
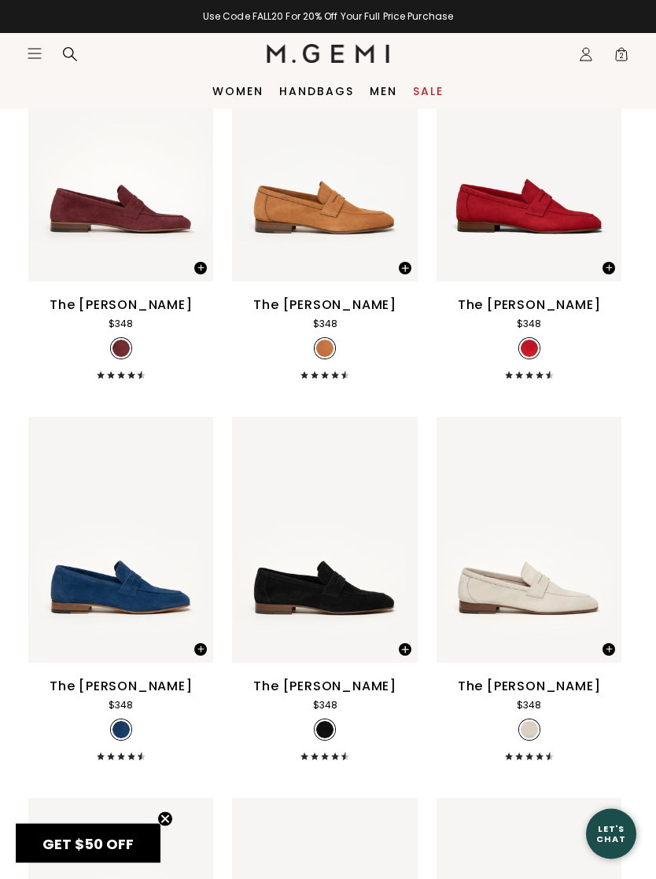
scroll to position [6732, 0]
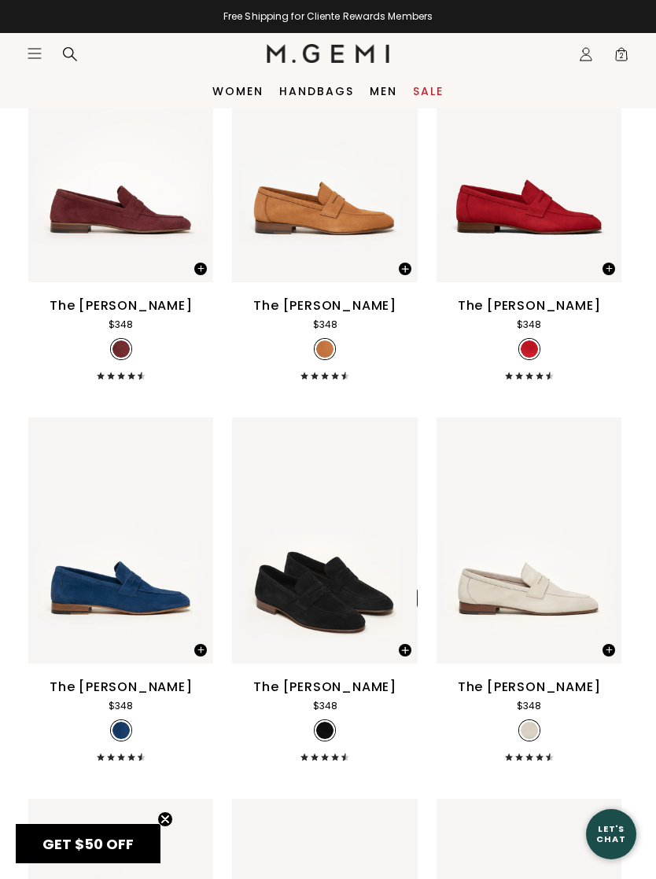
click at [396, 546] on img at bounding box center [397, 541] width 14 height 14
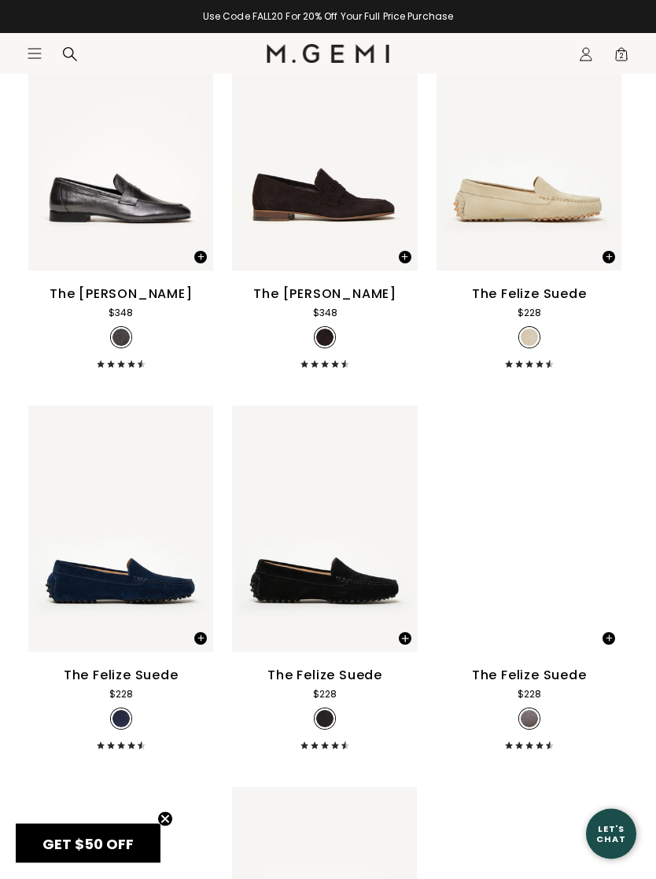
scroll to position [7507, 0]
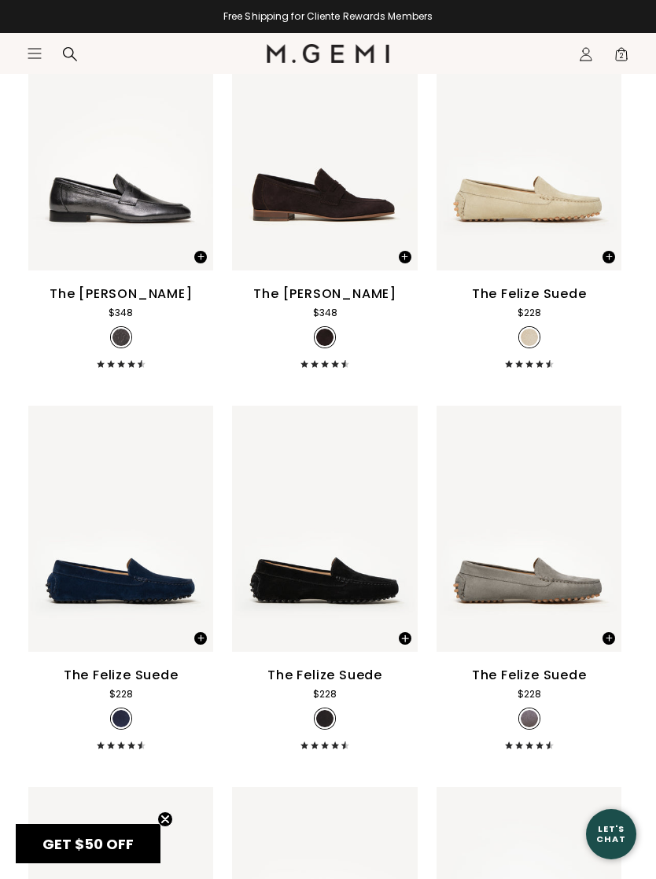
click at [399, 535] on img at bounding box center [397, 528] width 14 height 14
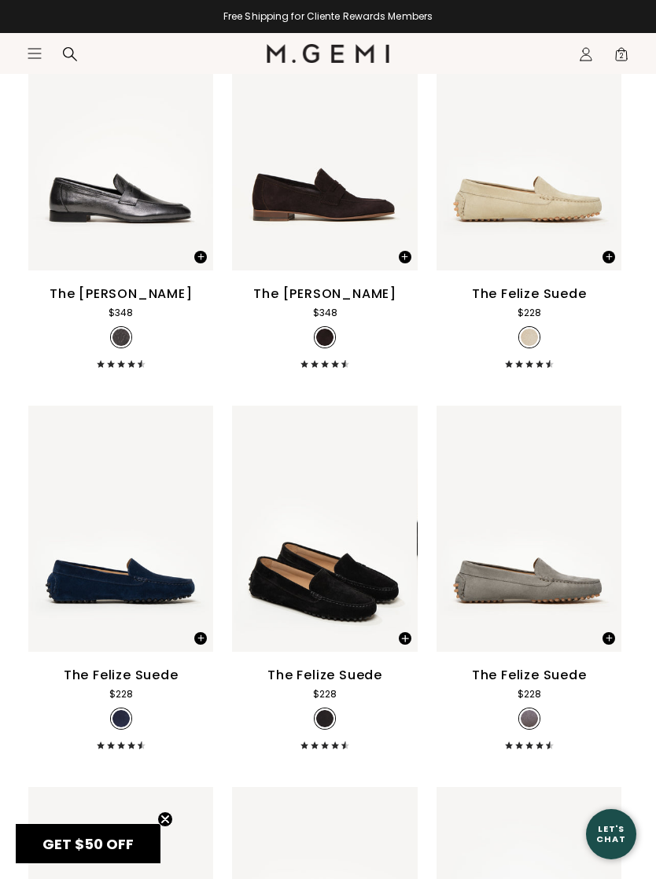
click at [398, 535] on img at bounding box center [397, 528] width 14 height 14
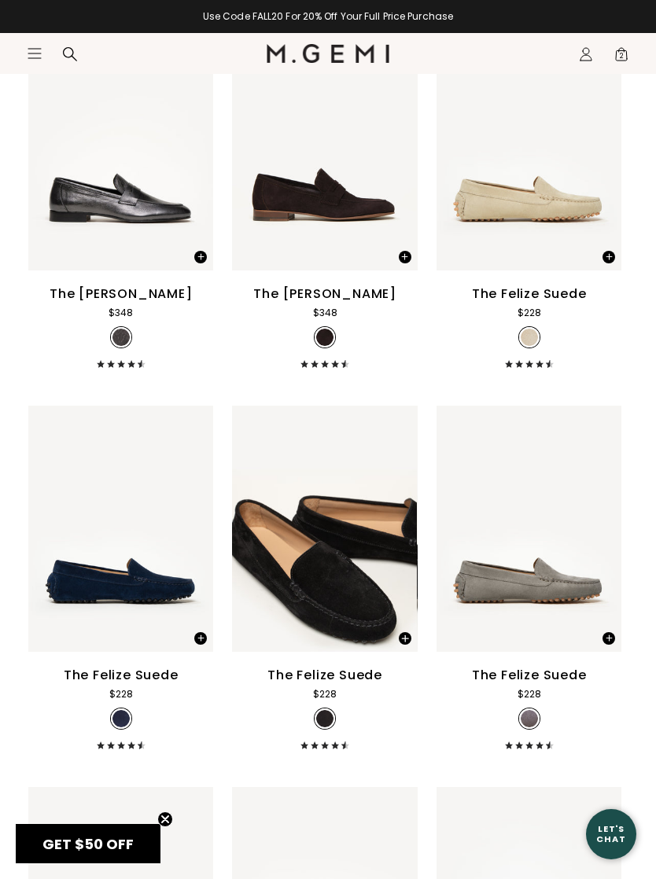
click at [399, 535] on img at bounding box center [397, 528] width 14 height 14
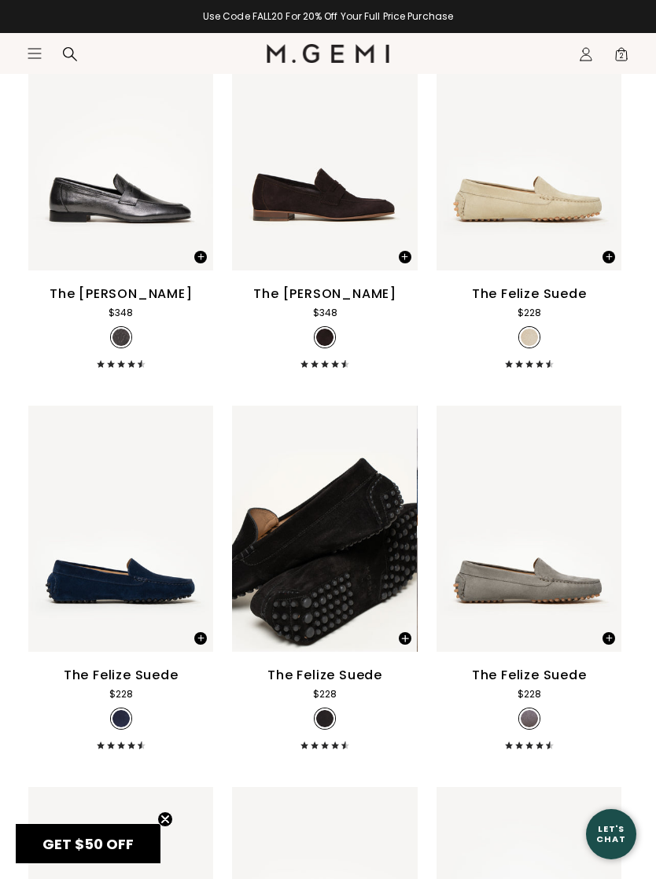
click at [341, 541] on div at bounding box center [324, 528] width 185 height 25
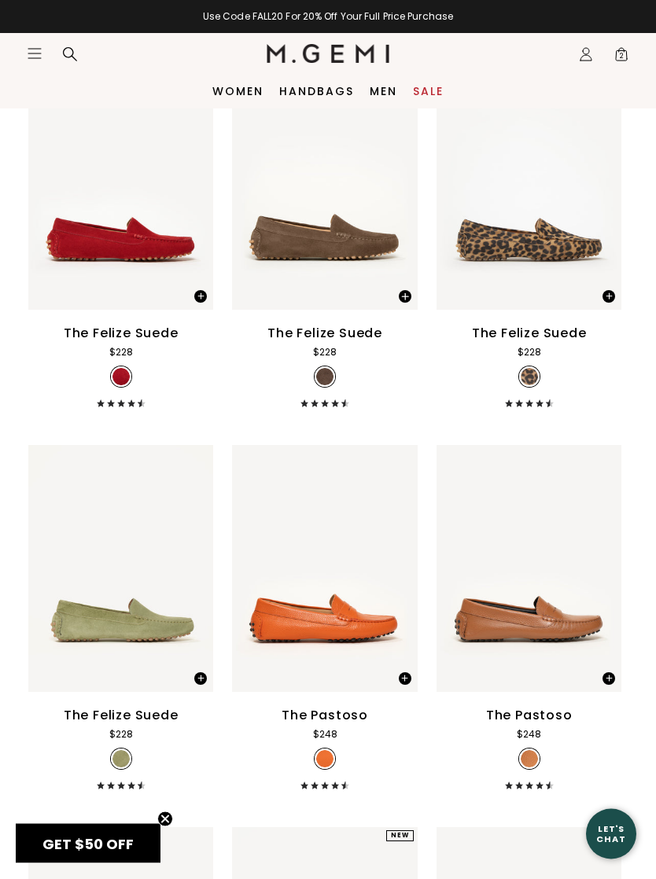
scroll to position [8231, 0]
click at [246, 94] on link "Women" at bounding box center [237, 91] width 51 height 13
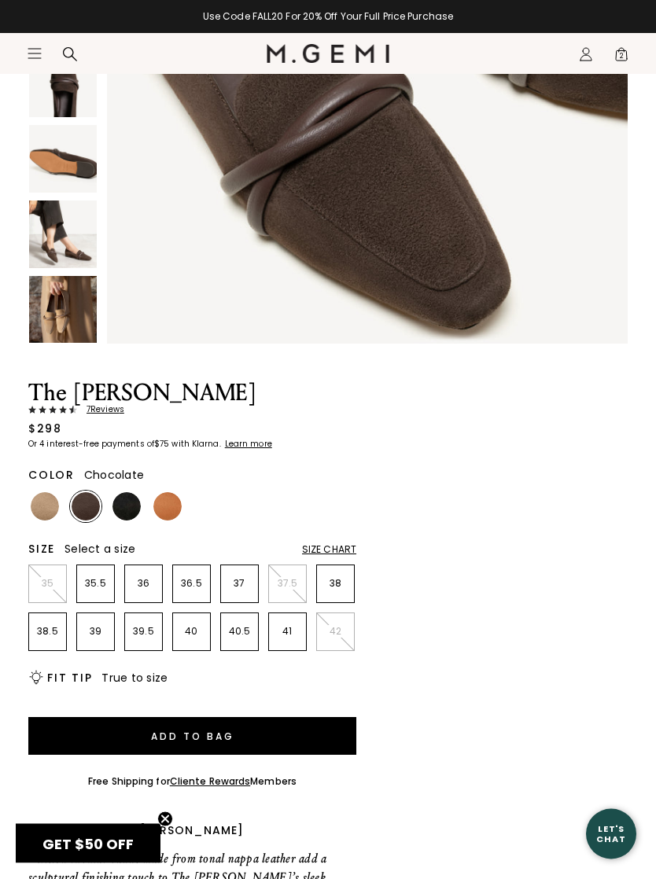
scroll to position [342, 0]
click at [102, 620] on li "39" at bounding box center [95, 631] width 39 height 39
click at [235, 726] on button "Add to Bag" at bounding box center [192, 736] width 328 height 38
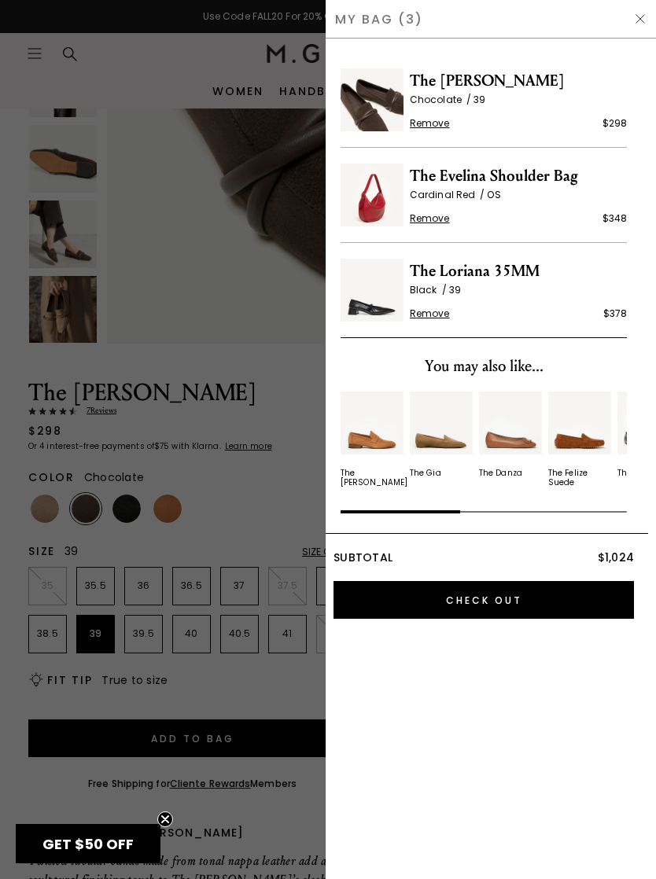
click at [254, 340] on div at bounding box center [328, 439] width 656 height 879
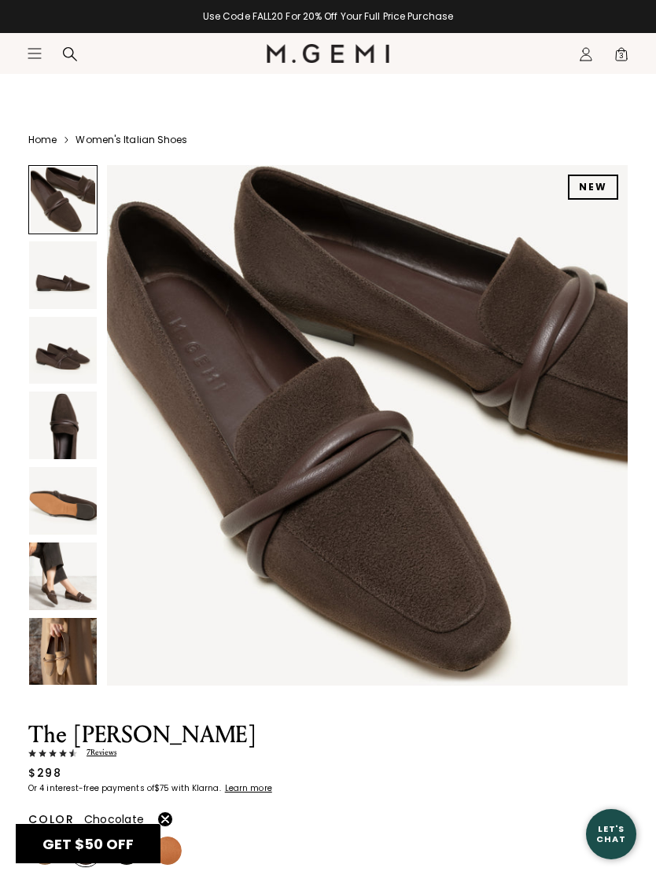
scroll to position [342, 0]
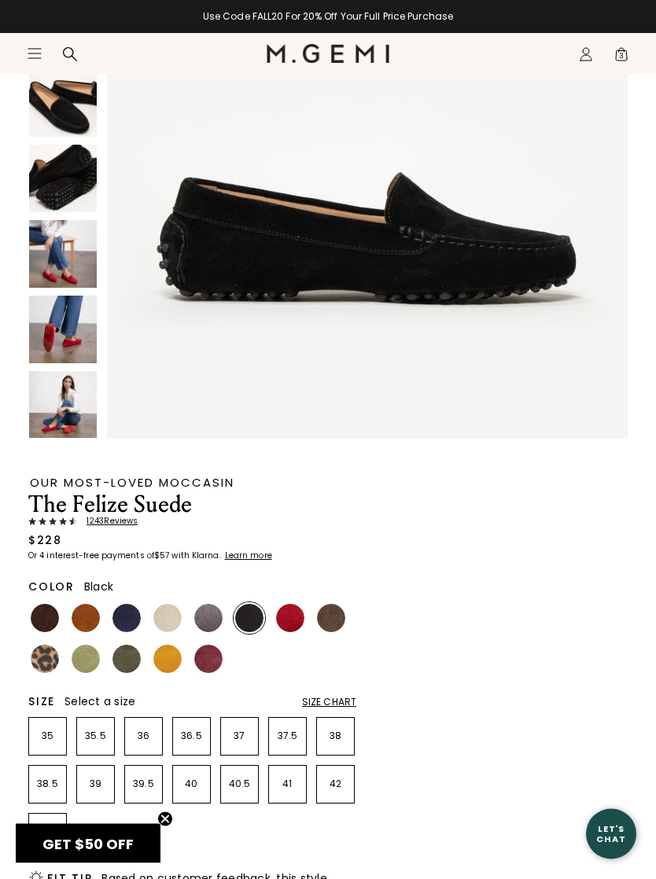
scroll to position [247, 0]
click at [97, 774] on li "39" at bounding box center [95, 784] width 39 height 39
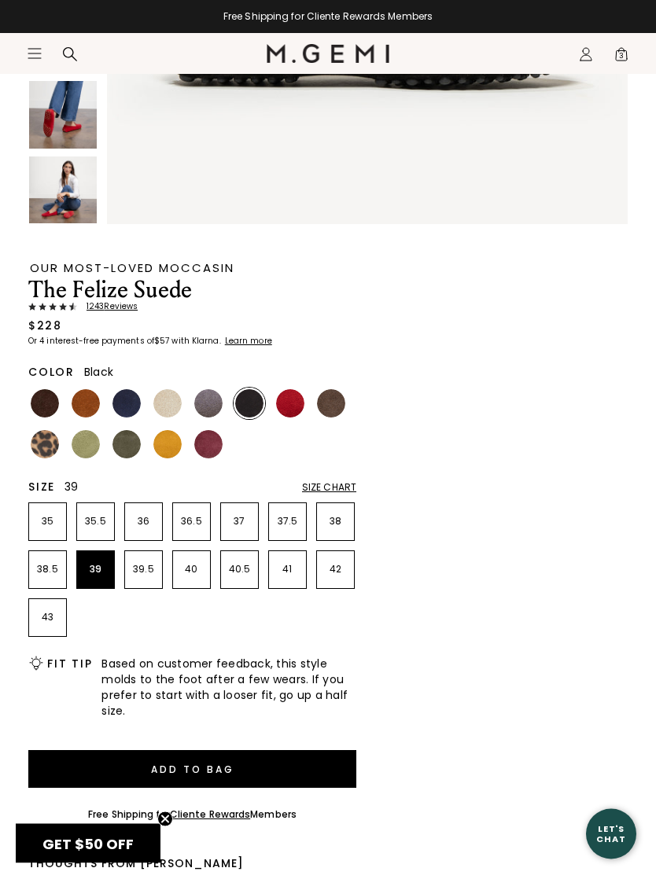
scroll to position [470, 0]
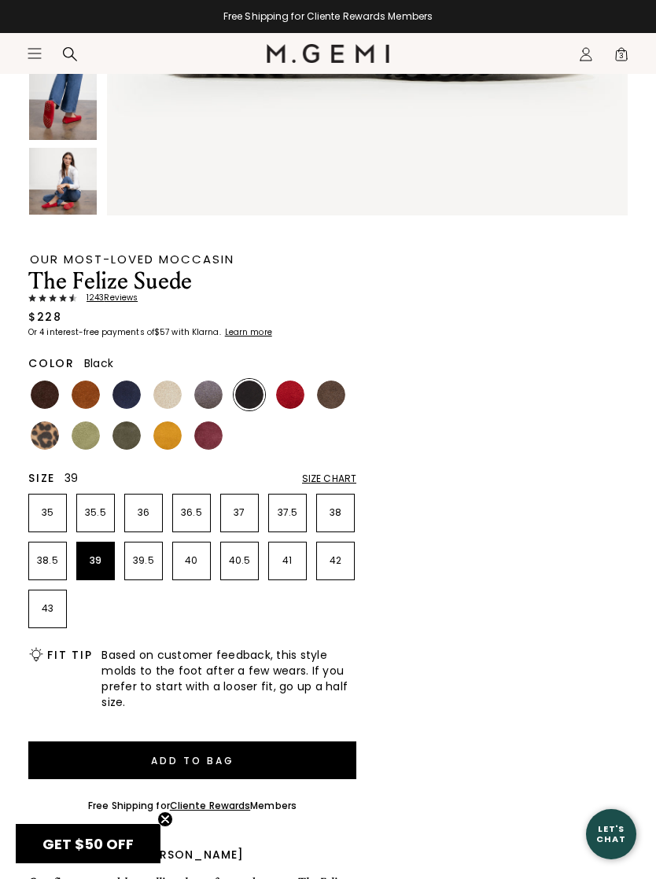
click at [215, 759] on button "Add to Bag" at bounding box center [192, 760] width 328 height 38
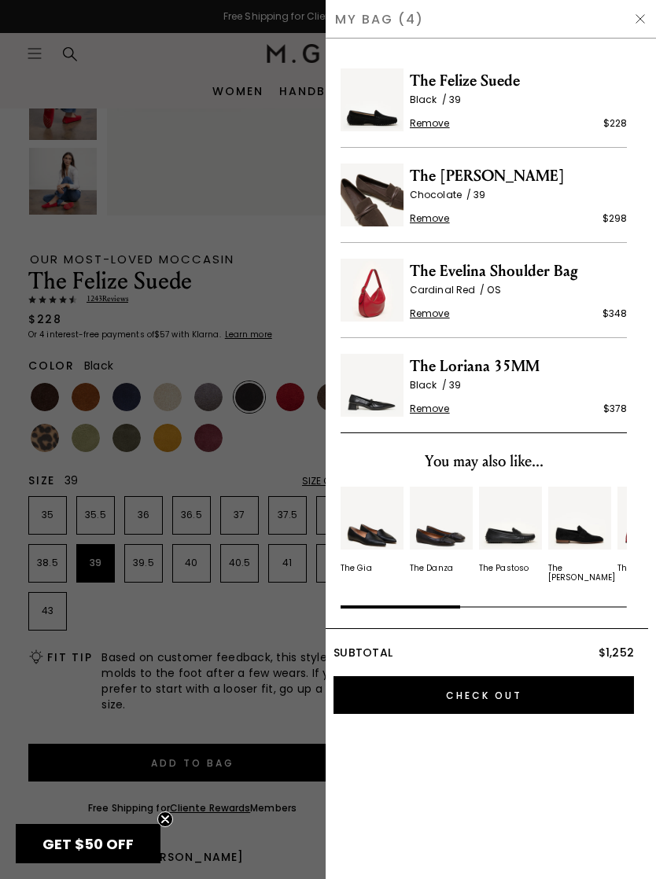
scroll to position [0, 0]
click at [263, 290] on div at bounding box center [328, 439] width 656 height 879
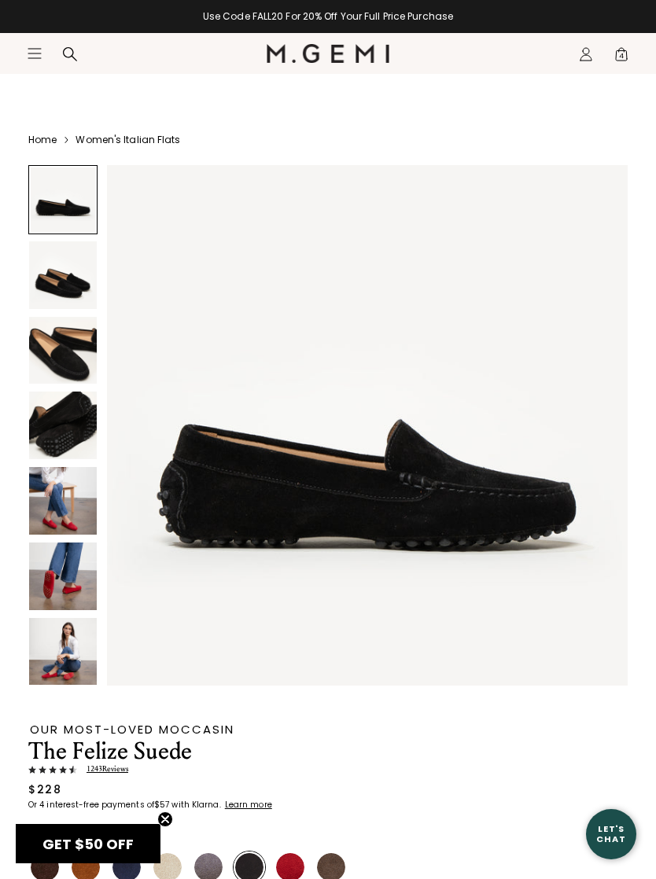
scroll to position [470, 0]
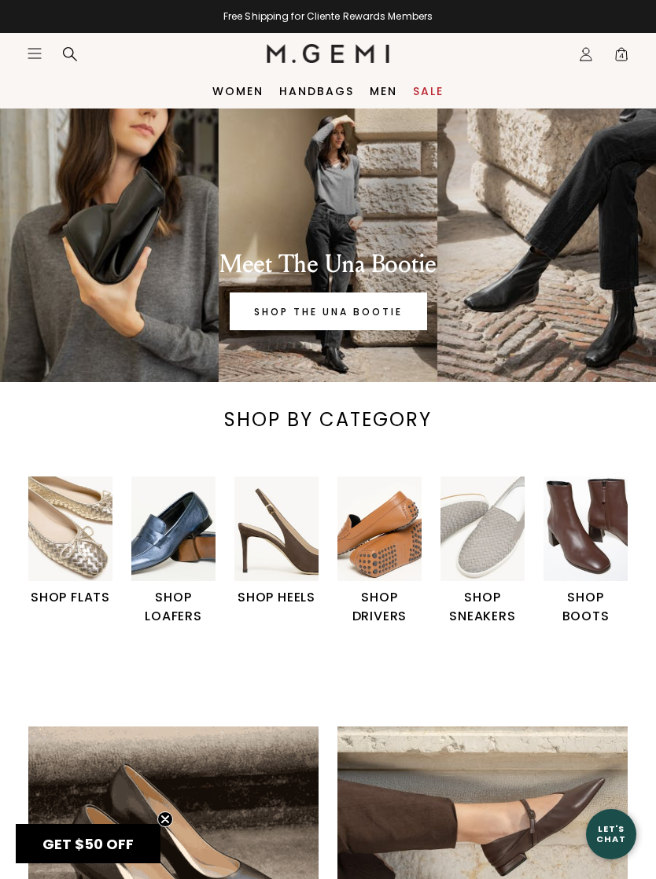
click at [626, 41] on div "Icons/20x20/bag@2x 4" at bounding box center [617, 54] width 24 height 41
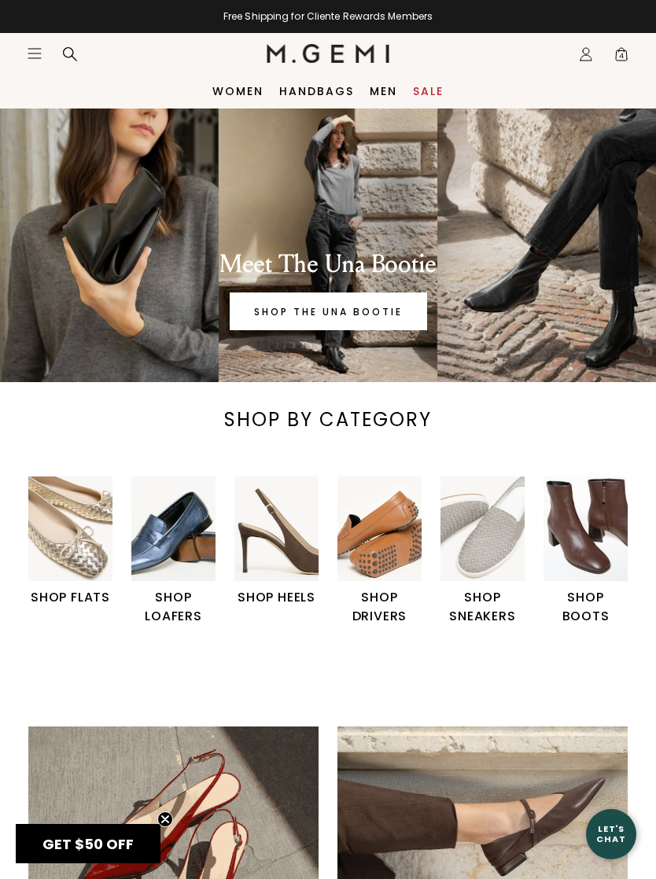
click at [623, 55] on span "4" at bounding box center [621, 58] width 16 height 16
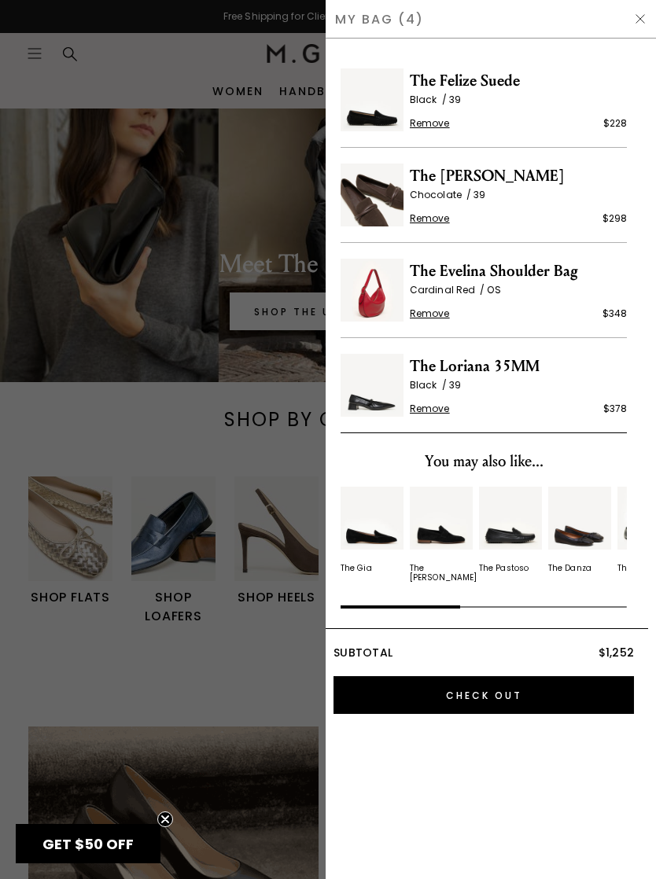
click at [494, 707] on input "Check Out" at bounding box center [483, 695] width 300 height 38
